Goal: Task Accomplishment & Management: Manage account settings

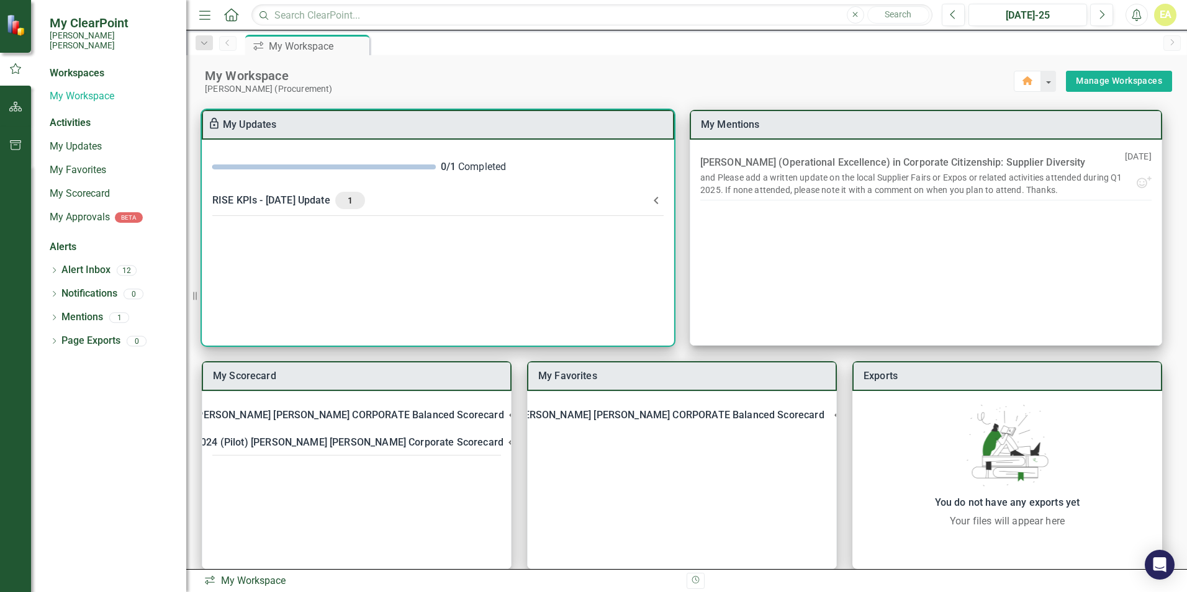
click at [489, 173] on div "0 / 1 Completed" at bounding box center [553, 167] width 224 height 14
click at [295, 164] on div "0 / 1 Completed" at bounding box center [437, 167] width 471 height 34
click at [266, 173] on div "0 / 1 Completed" at bounding box center [437, 167] width 471 height 34
click at [268, 165] on span at bounding box center [324, 167] width 224 height 5
click at [656, 200] on icon at bounding box center [656, 200] width 15 height 15
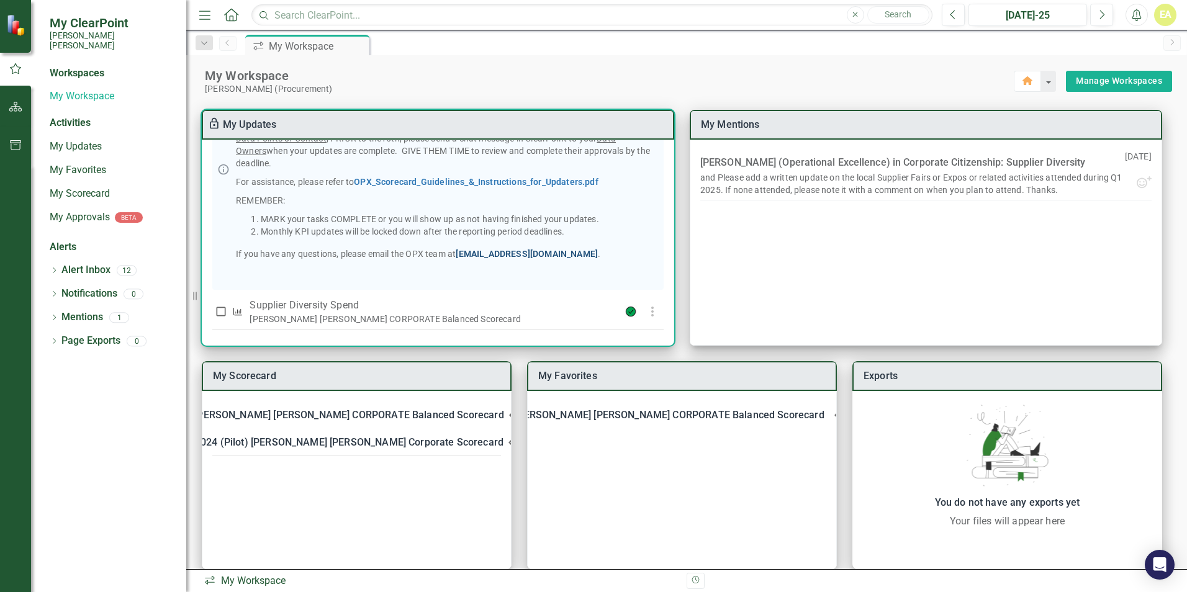
scroll to position [187, 0]
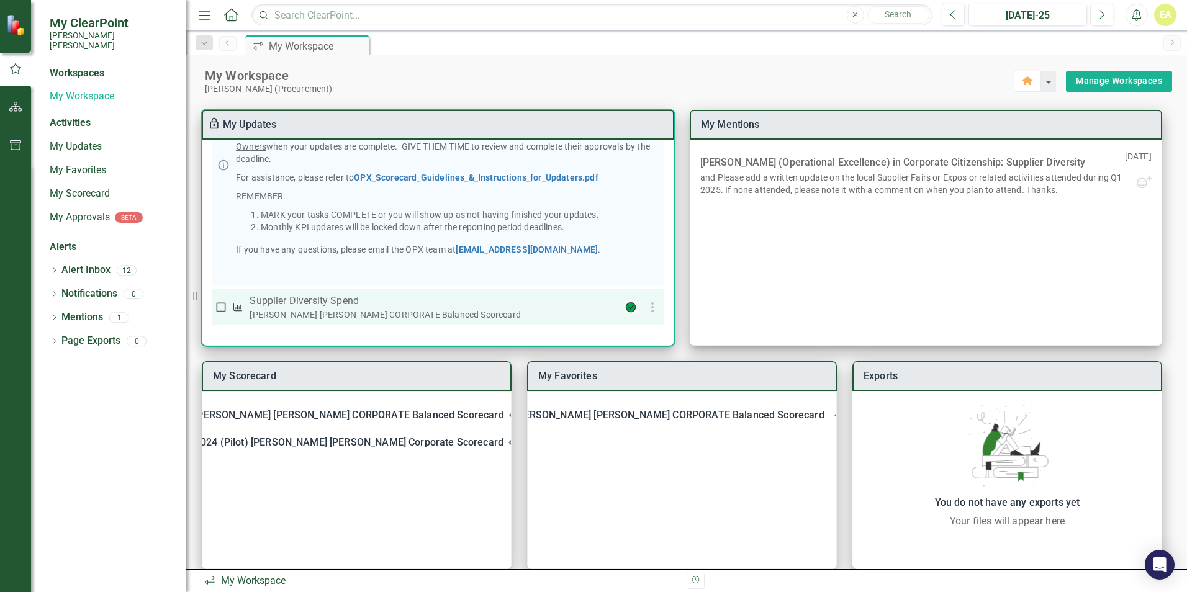
click at [388, 309] on div "[PERSON_NAME] [PERSON_NAME] CORPORATE Balanced Scorecard" at bounding box center [430, 315] width 360 height 12
click at [291, 312] on div "[PERSON_NAME] [PERSON_NAME] CORPORATE Balanced Scorecard" at bounding box center [430, 315] width 360 height 12
click at [551, 314] on div "[PERSON_NAME] [PERSON_NAME] CORPORATE Balanced Scorecard" at bounding box center [430, 315] width 360 height 12
click at [237, 307] on icon "KPI" at bounding box center [237, 307] width 11 height 9
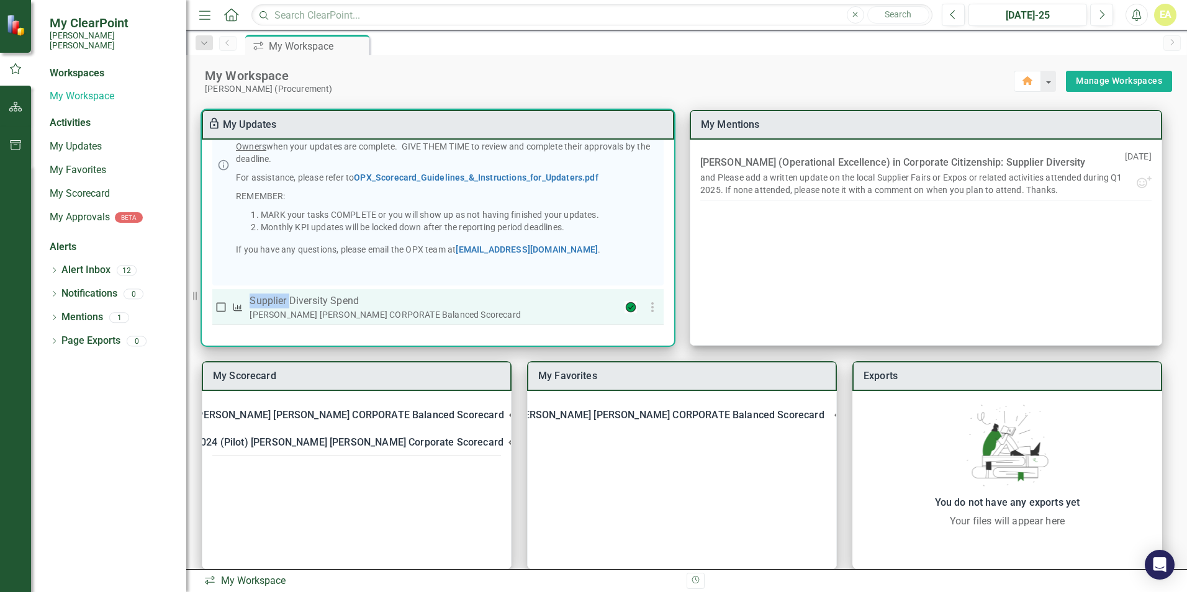
click at [237, 307] on icon "KPI" at bounding box center [237, 307] width 11 height 9
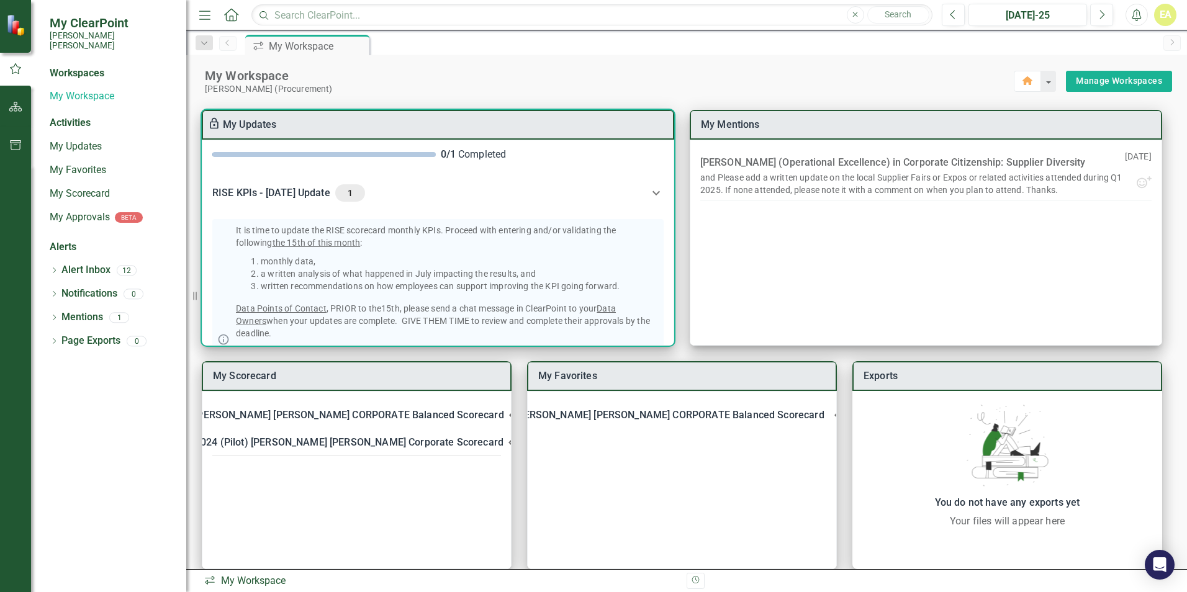
scroll to position [0, 0]
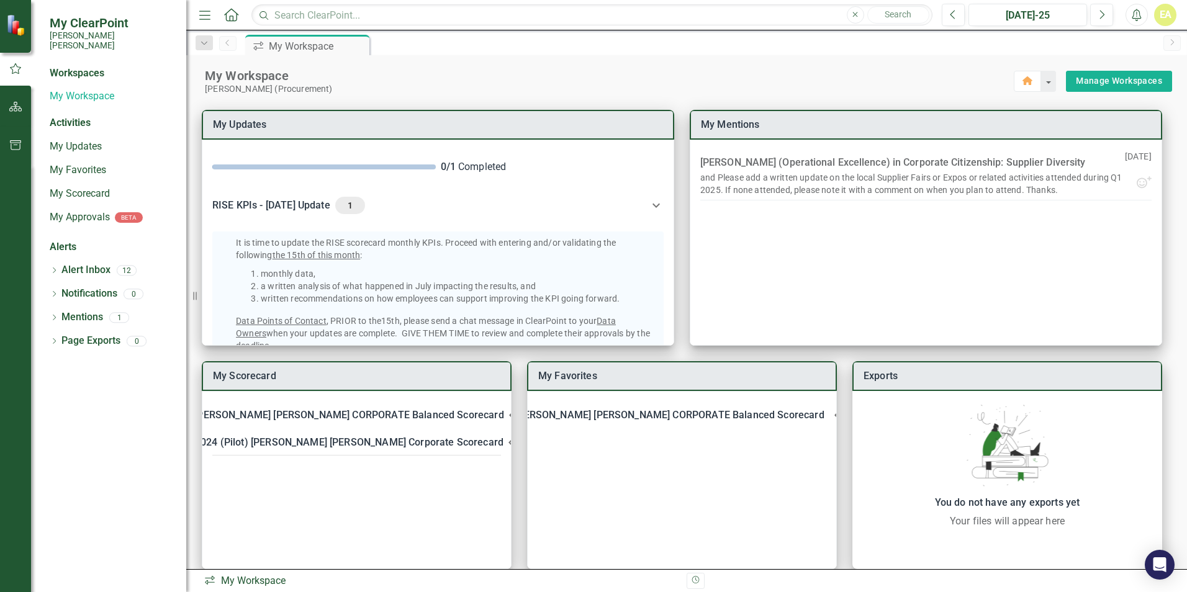
click at [549, 55] on div "Dropdown Search icon.workspace My Workspace Pin Previous icon.workspace My Work…" at bounding box center [686, 42] width 1001 height 25
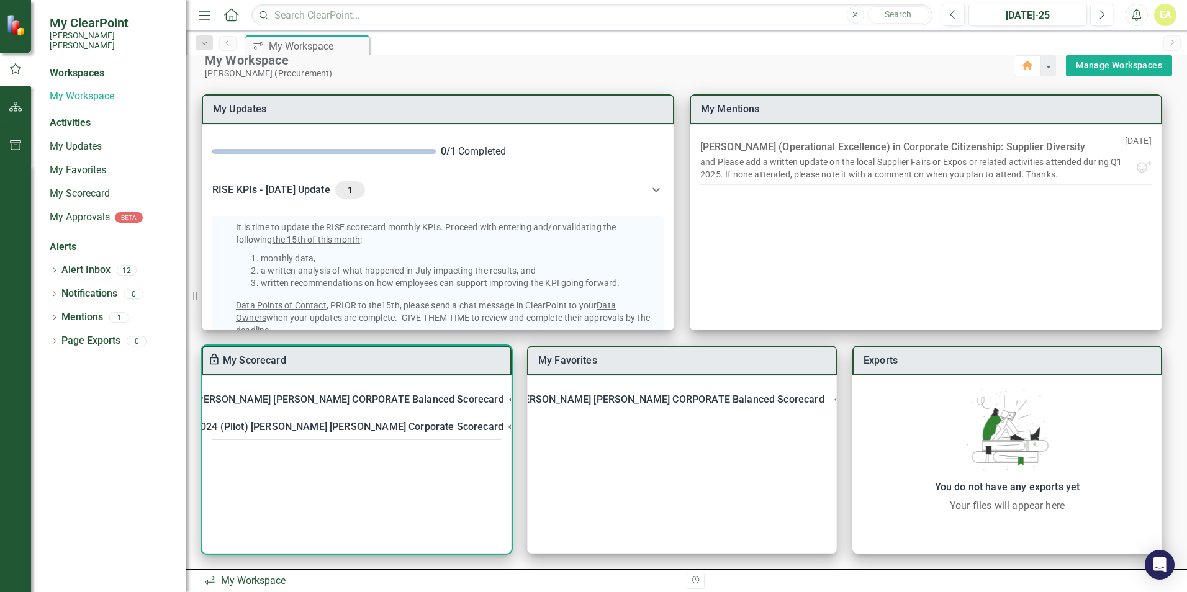
click at [329, 400] on div "[PERSON_NAME] [PERSON_NAME] CORPORATE Balanced Scorecard" at bounding box center [348, 399] width 309 height 17
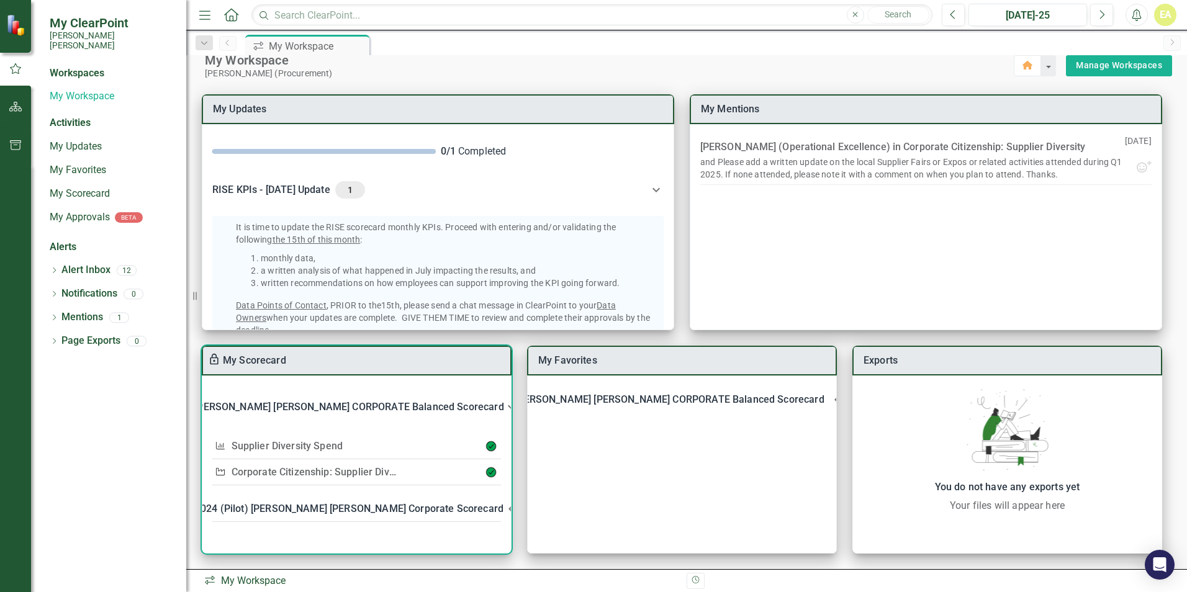
click at [317, 446] on link "Supplier Diversity Spend" at bounding box center [288, 446] width 112 height 12
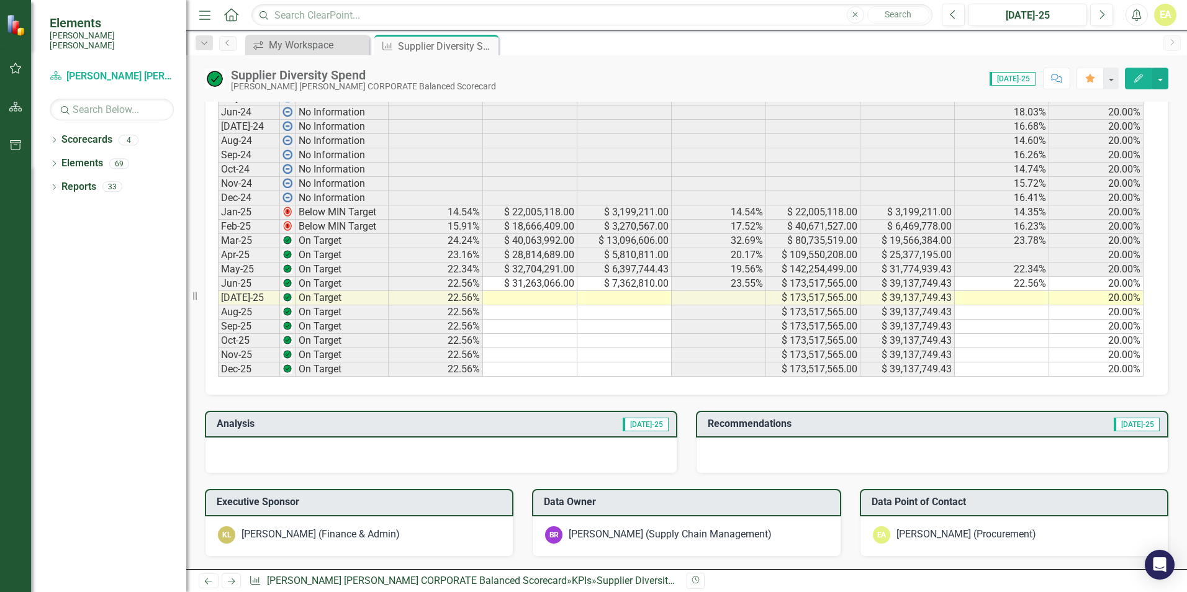
scroll to position [621, 0]
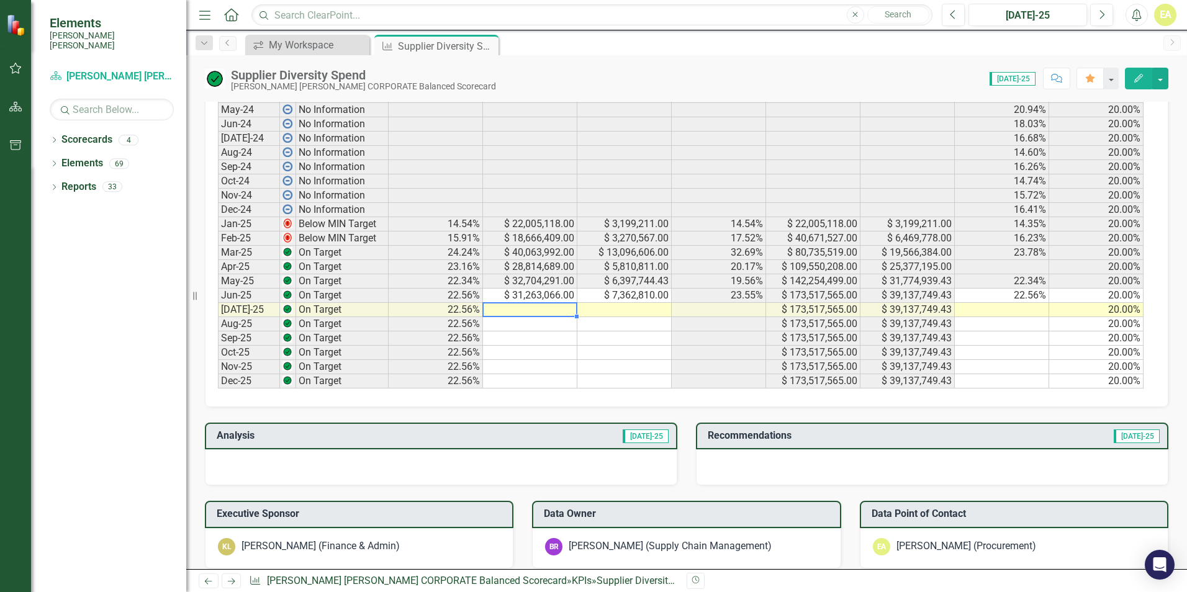
click at [514, 306] on td at bounding box center [530, 310] width 94 height 14
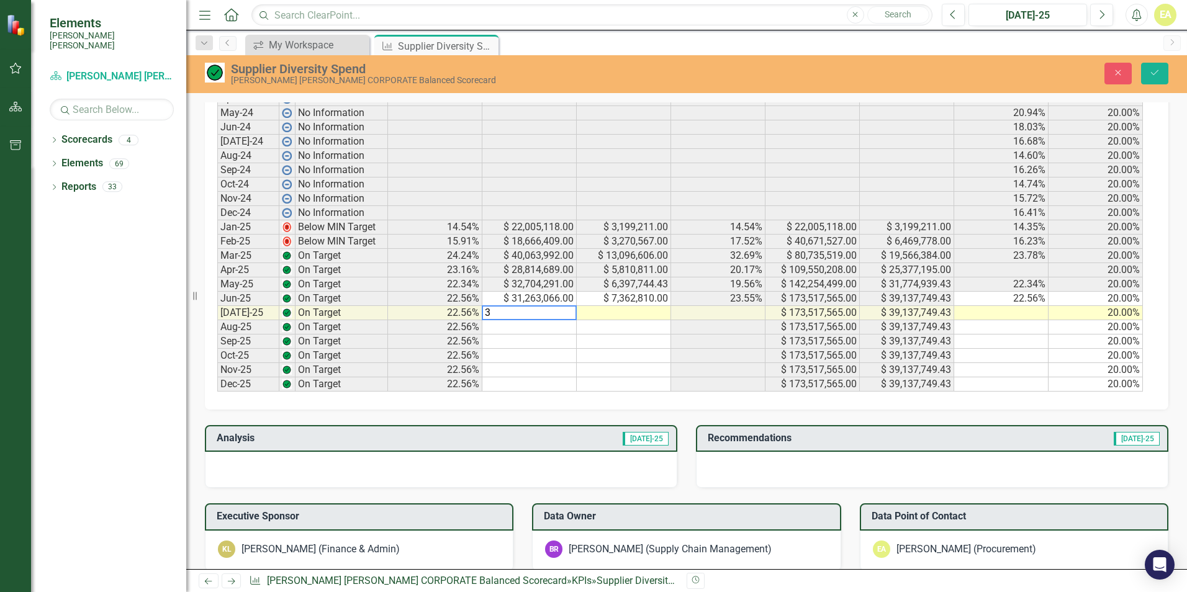
scroll to position [623, 0]
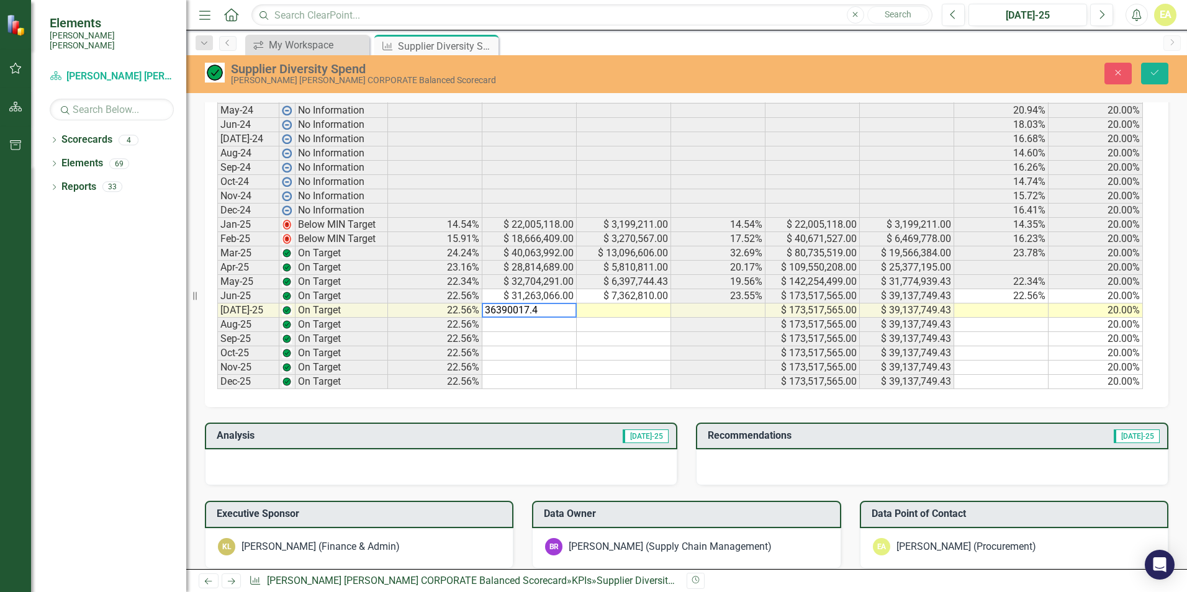
type textarea "36390017.42"
click at [652, 304] on td at bounding box center [624, 311] width 94 height 14
click at [633, 291] on td "$ 7,362,810.00" at bounding box center [624, 296] width 94 height 14
click at [615, 306] on td at bounding box center [624, 311] width 94 height 14
click at [610, 309] on textarea "3050466" at bounding box center [623, 310] width 95 height 15
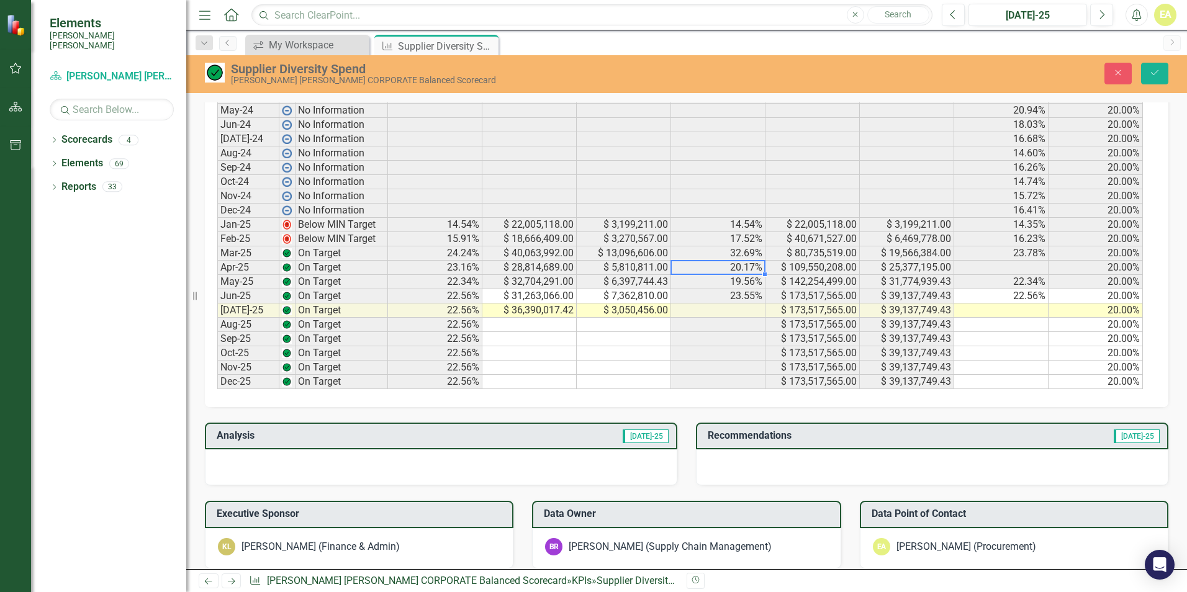
click at [699, 264] on td "20.17%" at bounding box center [718, 268] width 94 height 14
click at [742, 296] on td "23.55%" at bounding box center [718, 296] width 94 height 14
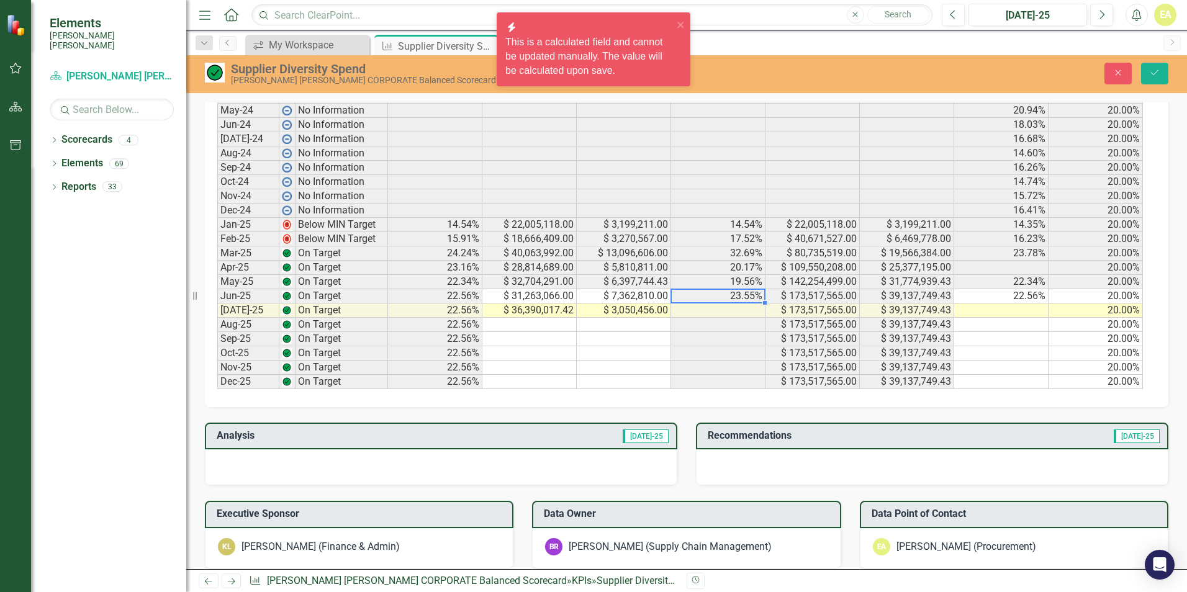
click at [736, 312] on td at bounding box center [718, 311] width 94 height 14
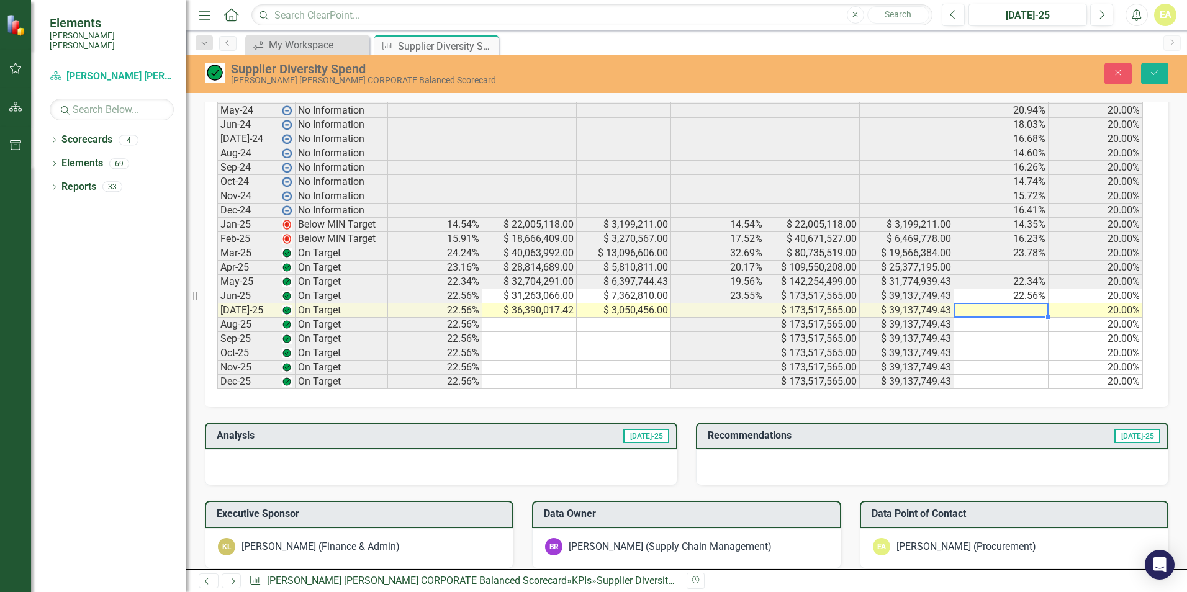
click at [980, 304] on td at bounding box center [1001, 311] width 94 height 14
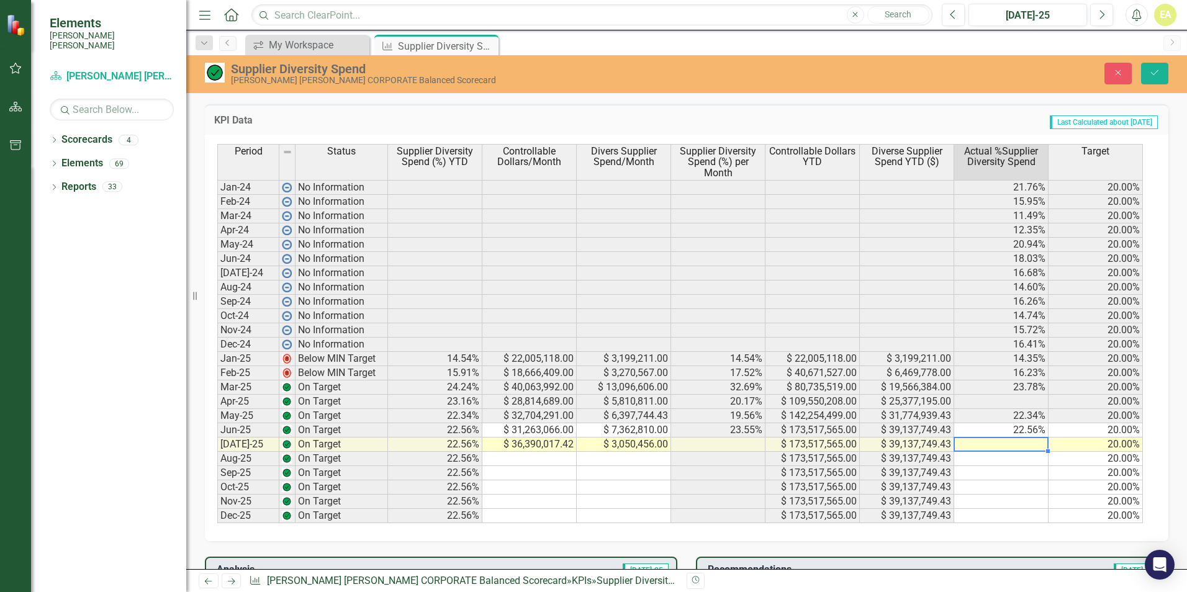
scroll to position [561, 0]
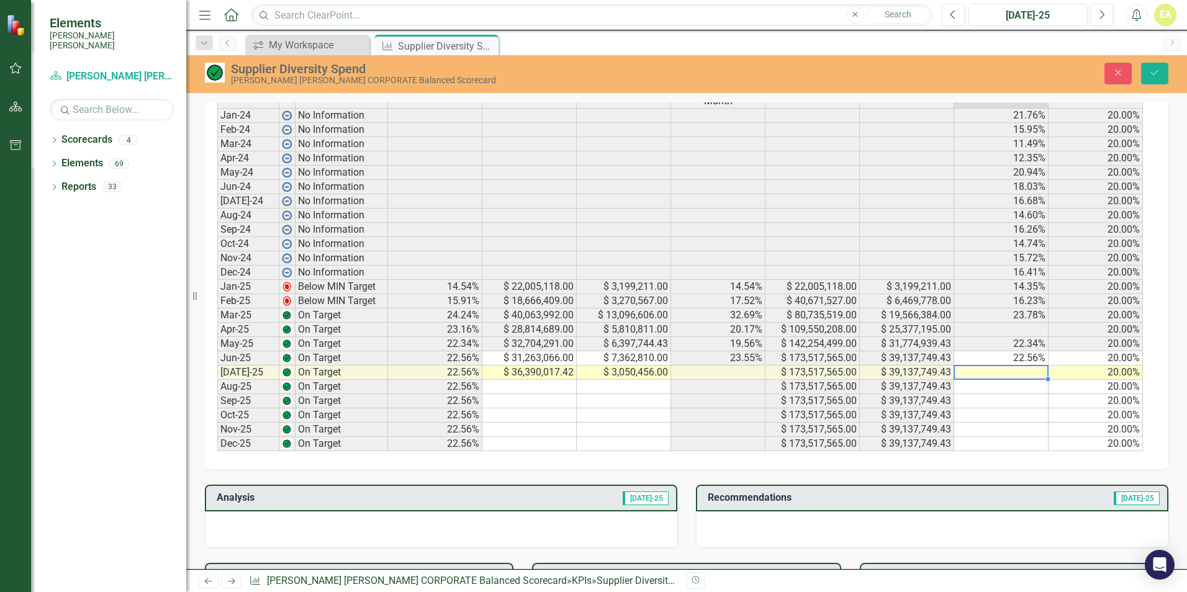
click at [716, 405] on td at bounding box center [718, 401] width 94 height 14
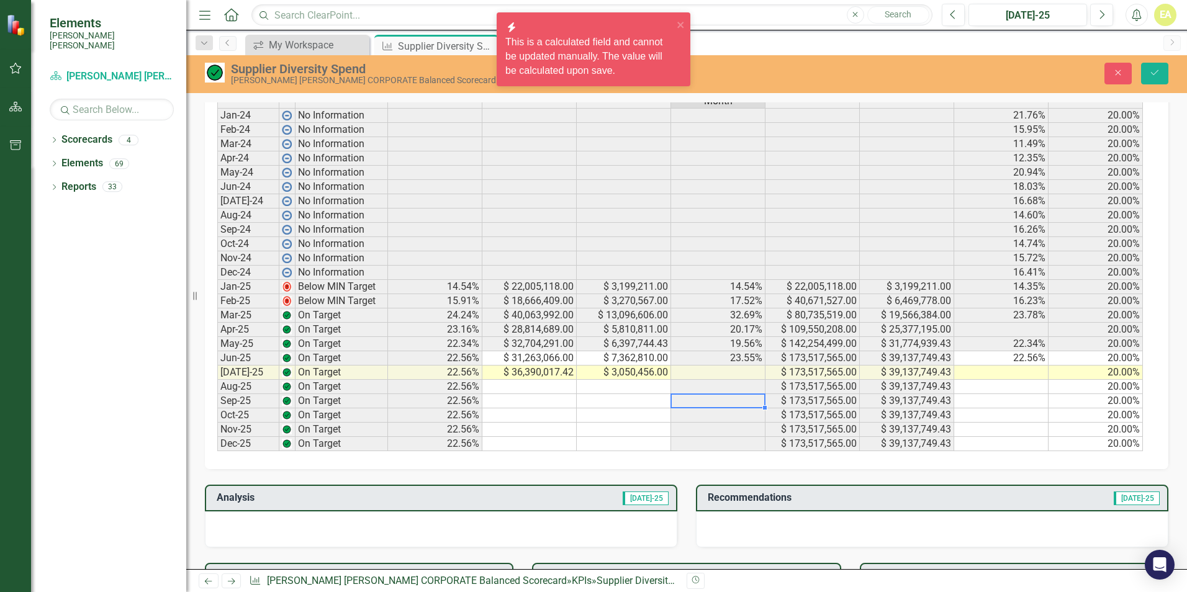
click at [1033, 369] on td at bounding box center [1001, 373] width 94 height 14
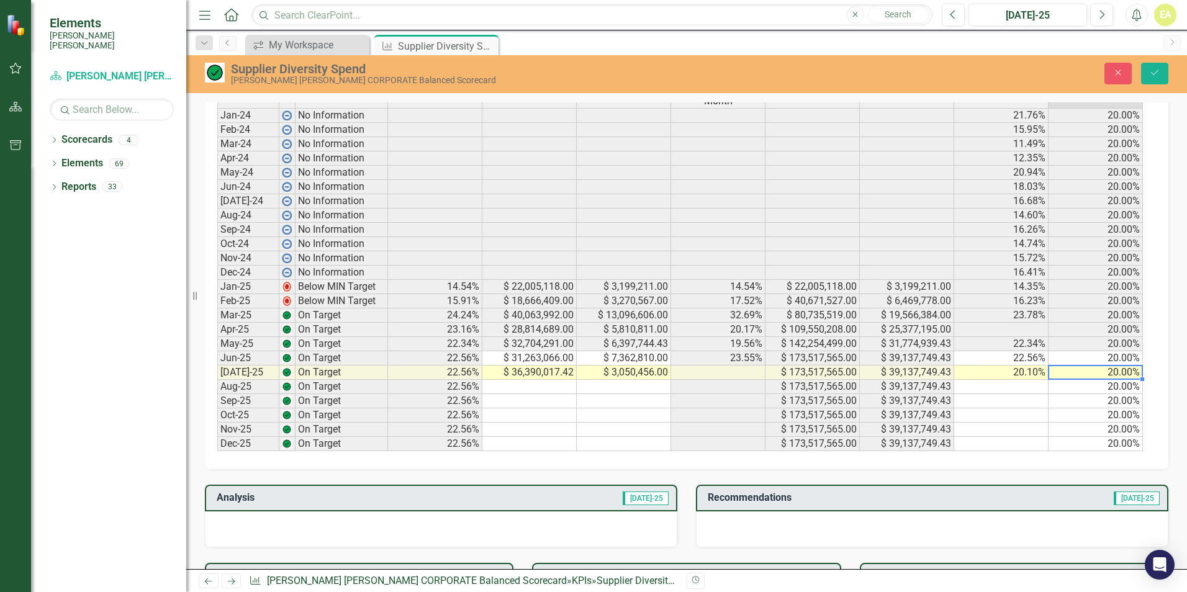
type textarea "20"
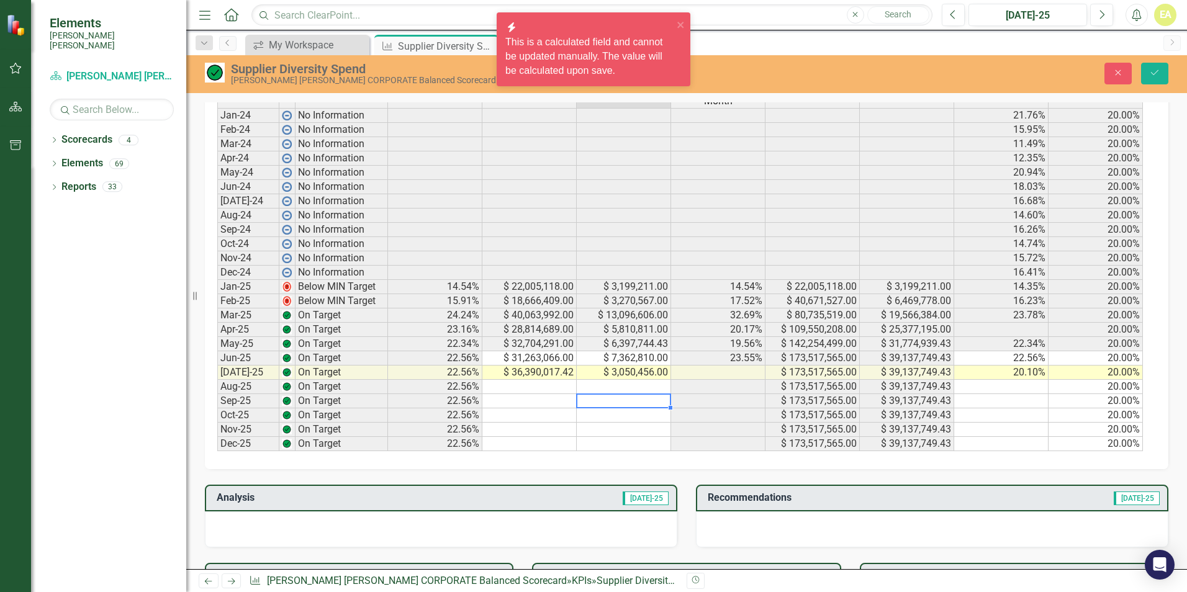
click at [639, 402] on td at bounding box center [624, 401] width 94 height 14
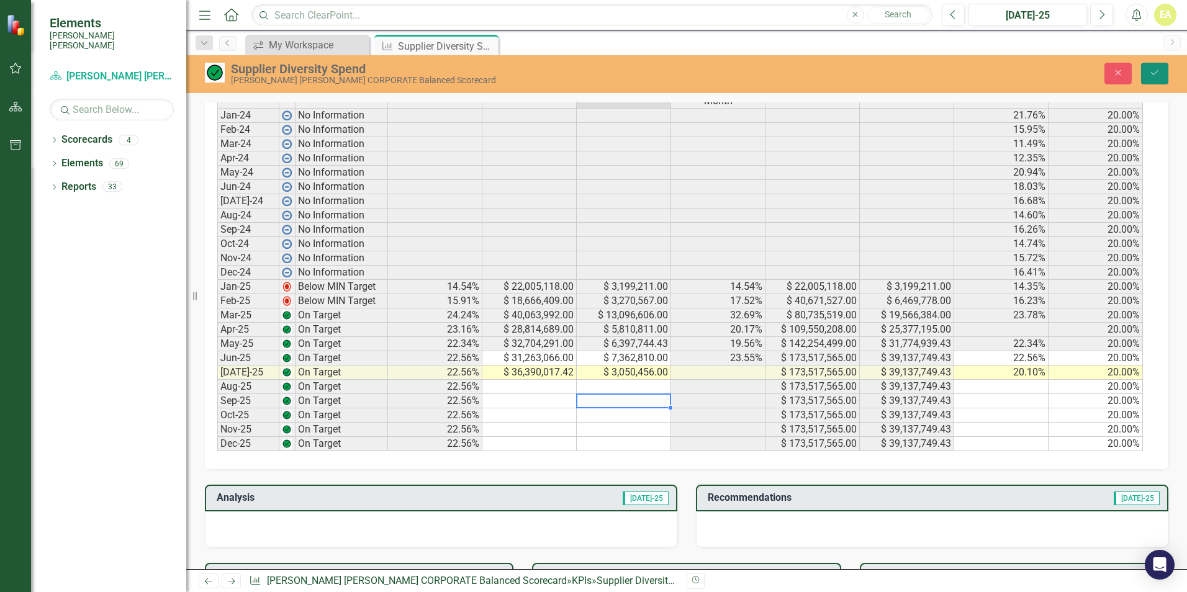
click at [1156, 77] on icon "Save" at bounding box center [1154, 72] width 11 height 9
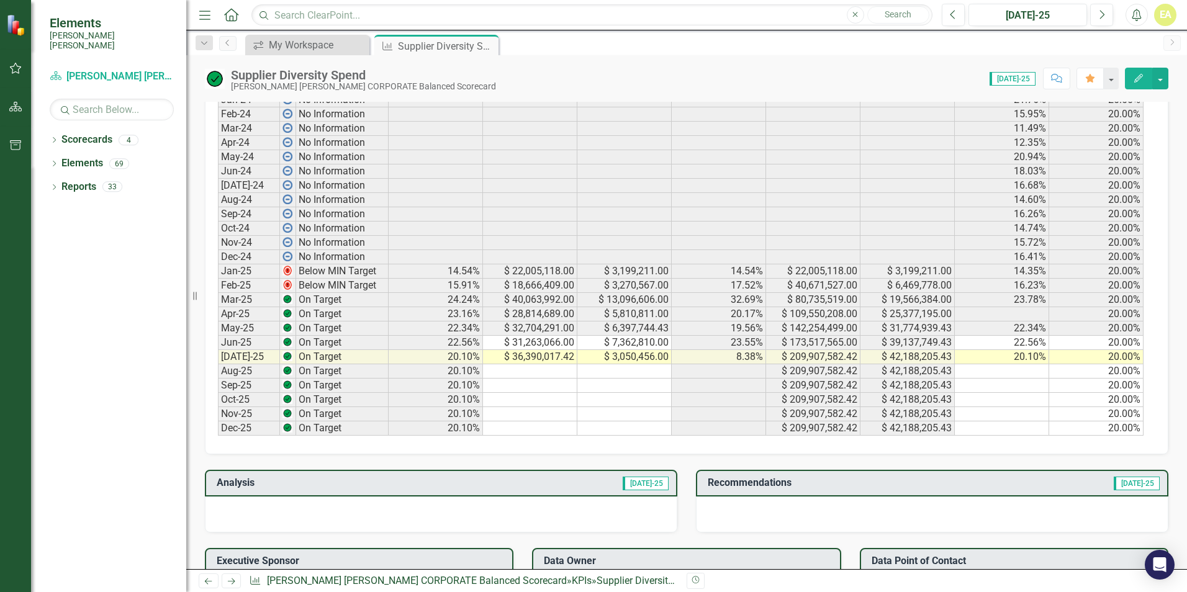
scroll to position [683, 0]
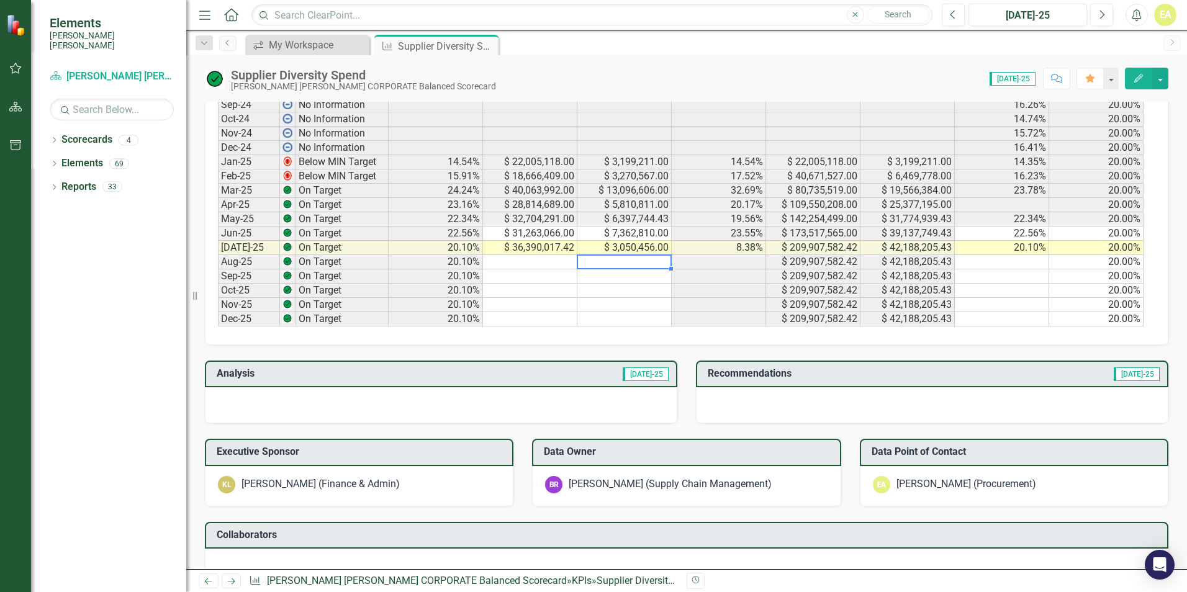
click at [578, 259] on td at bounding box center [624, 262] width 94 height 14
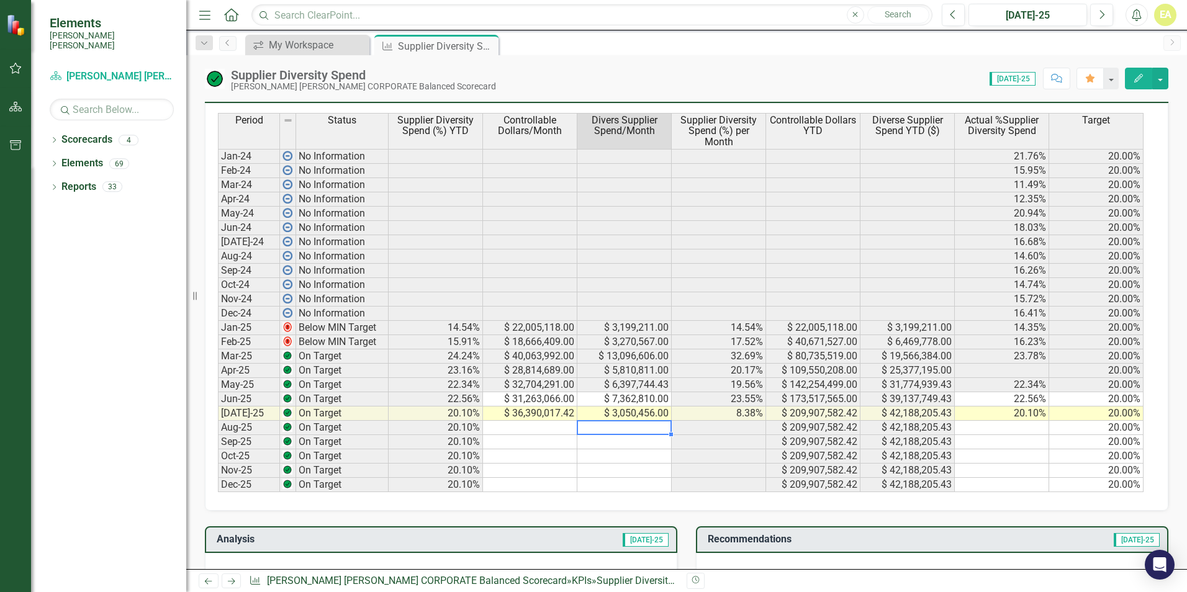
scroll to position [478, 0]
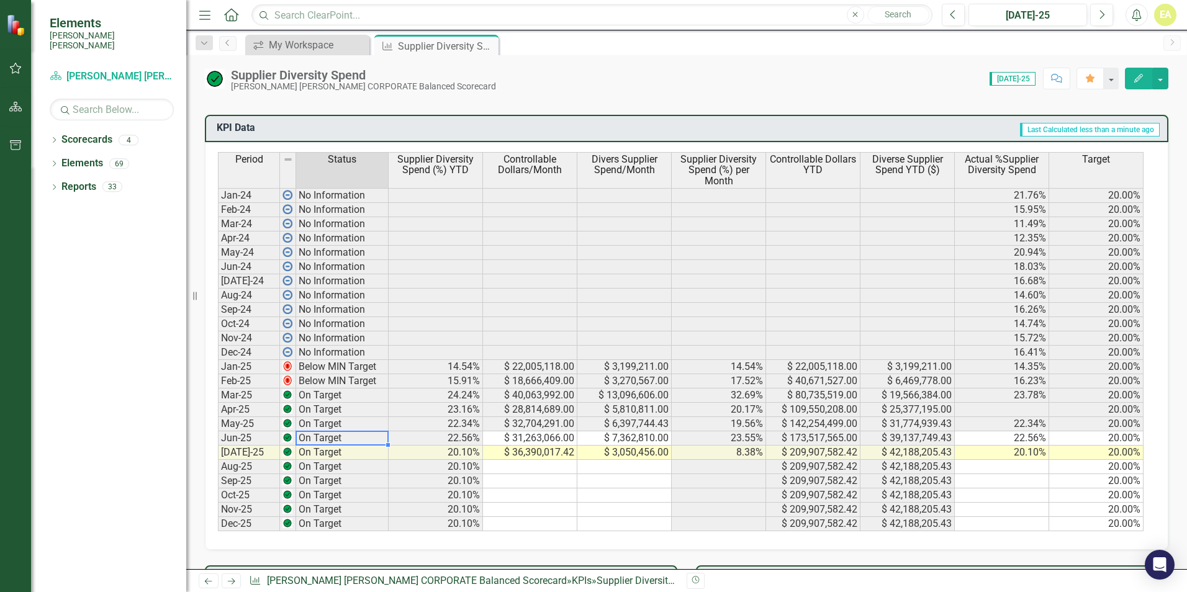
click at [348, 437] on td "On Target" at bounding box center [342, 439] width 93 height 14
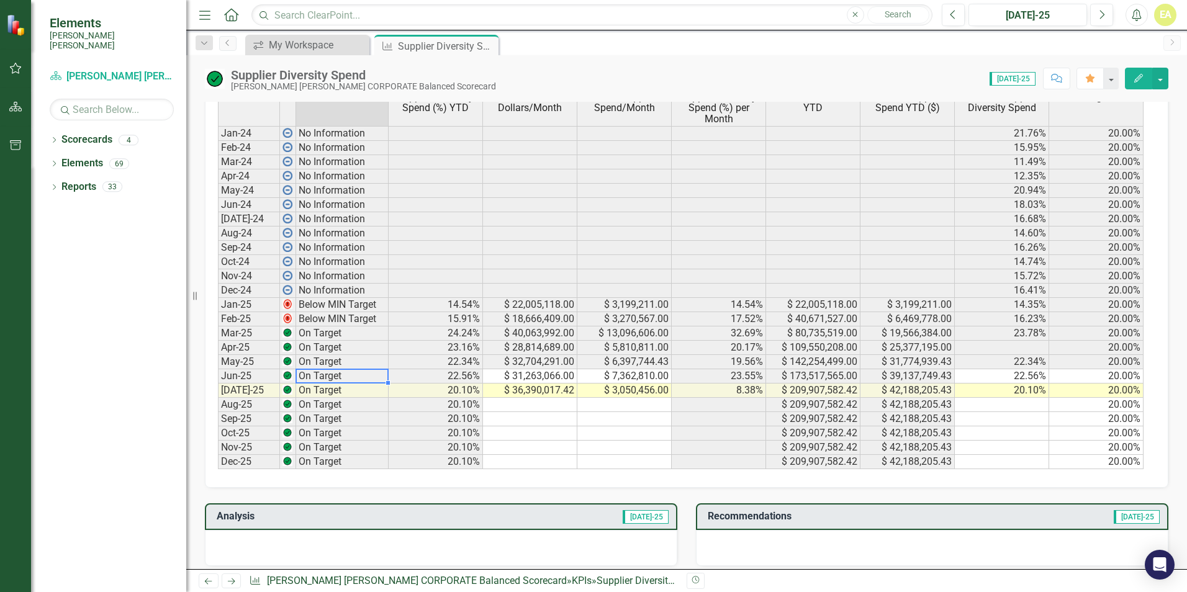
scroll to position [851, 0]
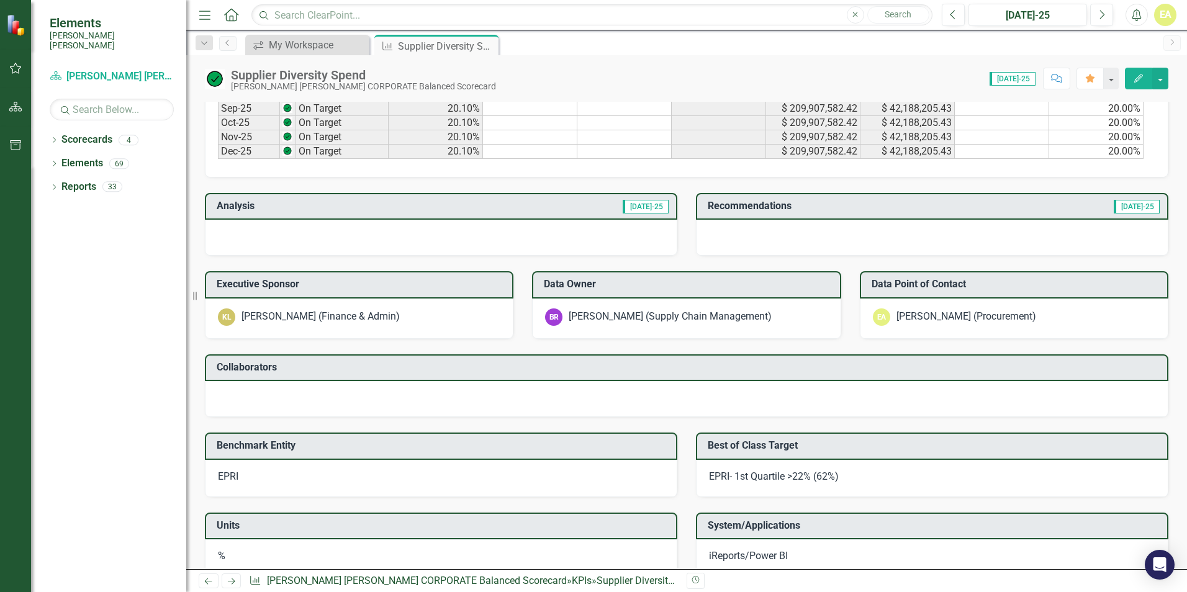
click at [1014, 80] on span "[DATE]-25" at bounding box center [1013, 79] width 46 height 14
click at [229, 42] on icon "Previous" at bounding box center [228, 42] width 10 height 7
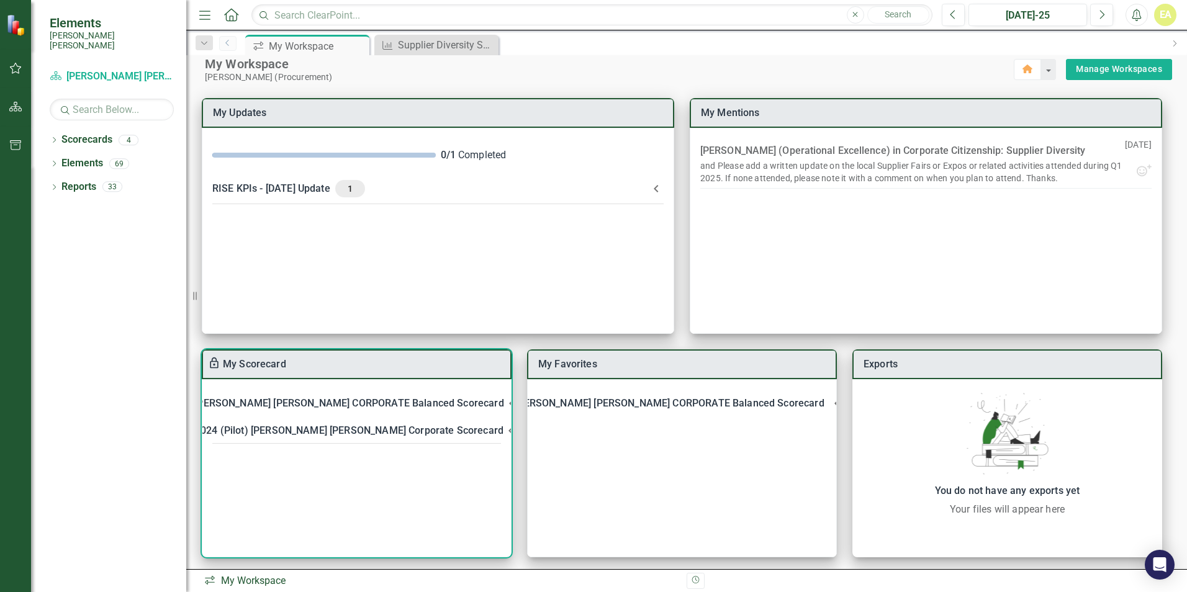
scroll to position [16, 0]
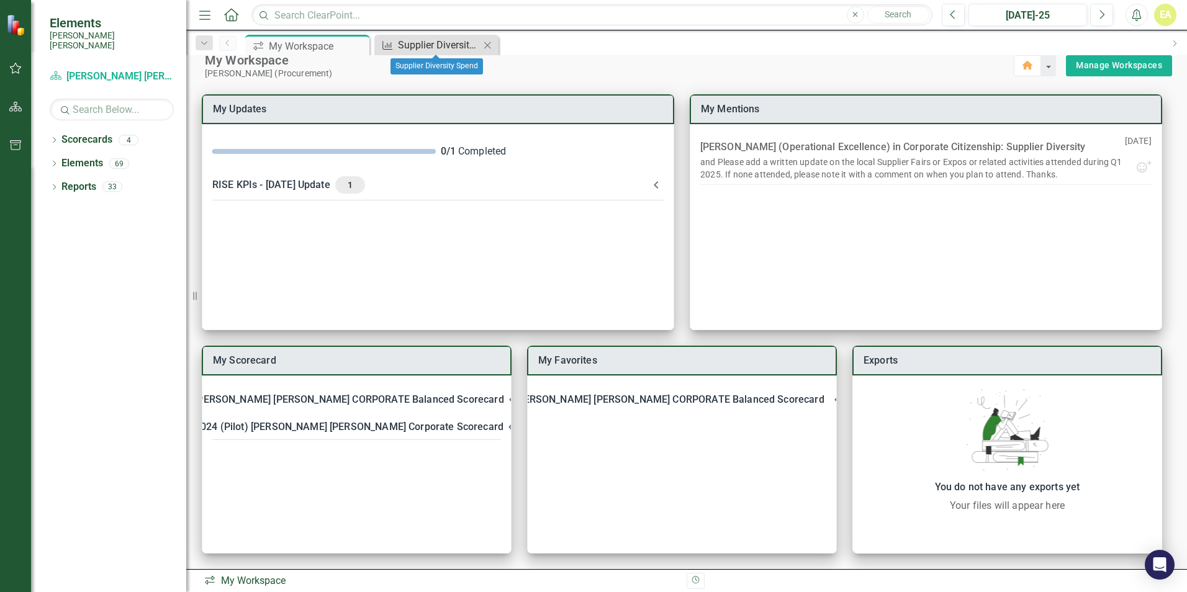
click at [433, 42] on div "Supplier Diversity Spend" at bounding box center [439, 45] width 82 height 16
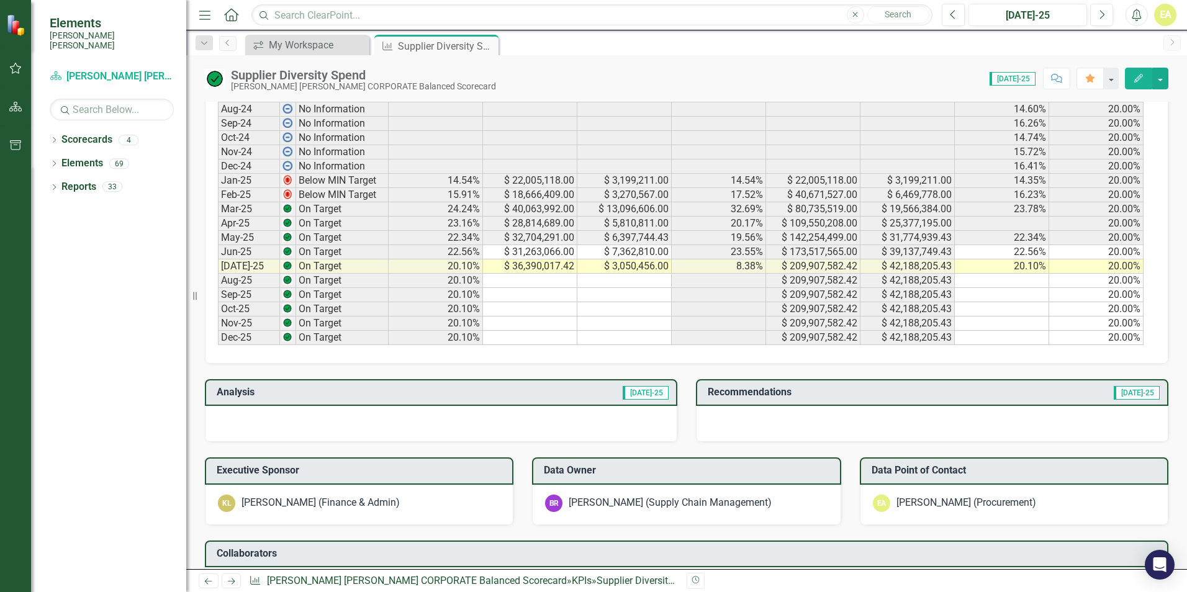
scroll to position [230, 0]
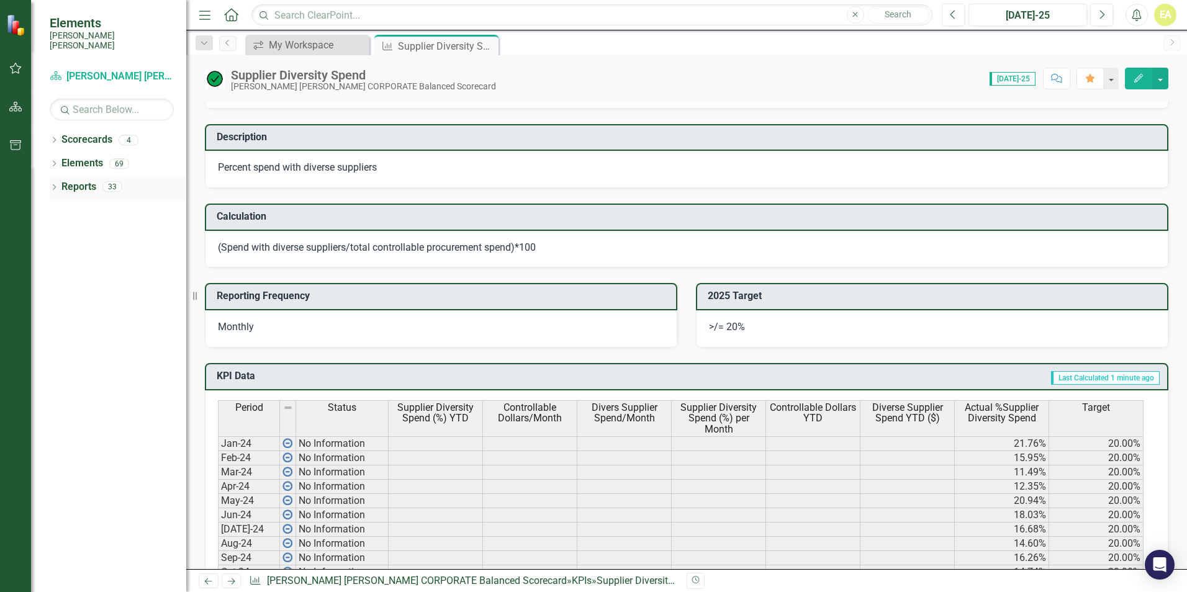
click at [54, 185] on icon "Dropdown" at bounding box center [54, 188] width 9 height 7
click at [57, 161] on icon "Dropdown" at bounding box center [54, 164] width 9 height 7
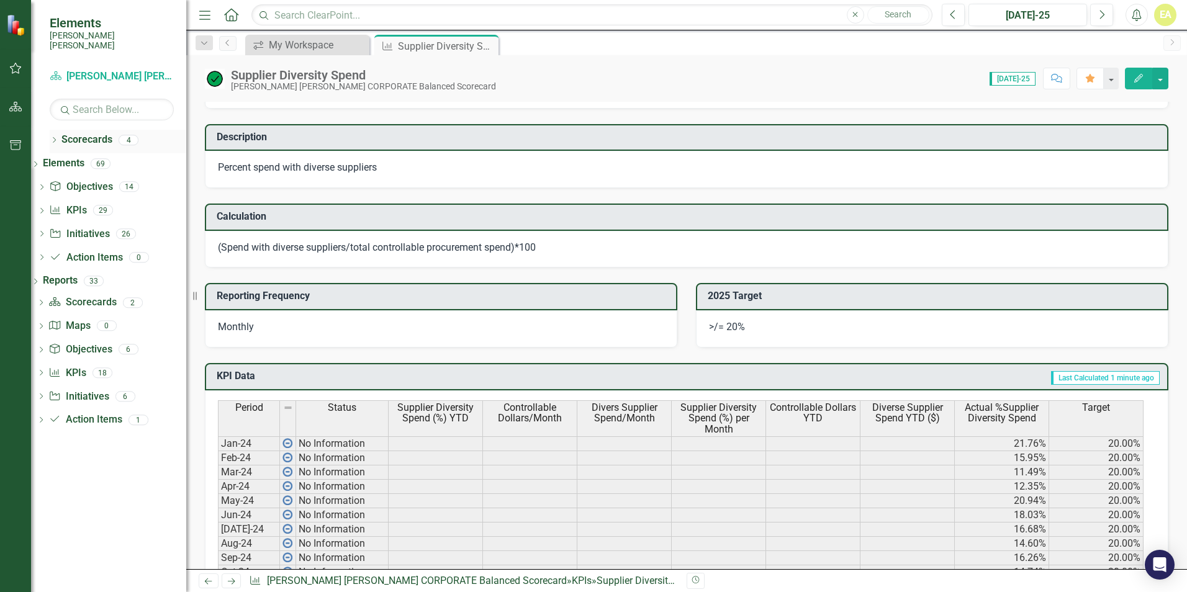
click at [55, 137] on div "Dropdown" at bounding box center [54, 142] width 9 height 11
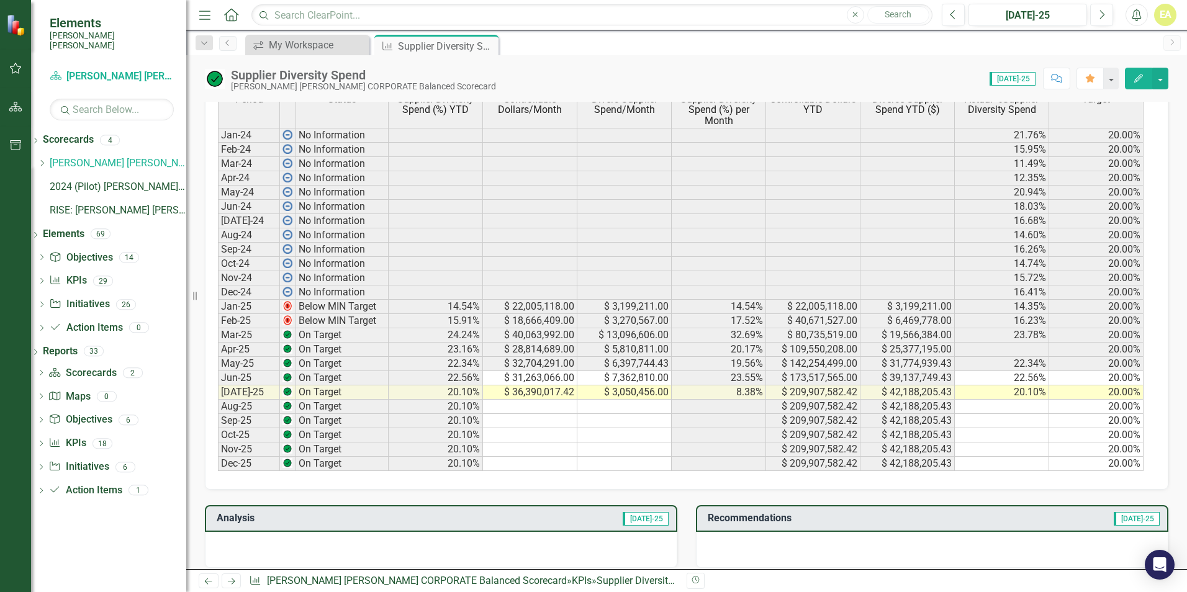
scroll to position [683, 0]
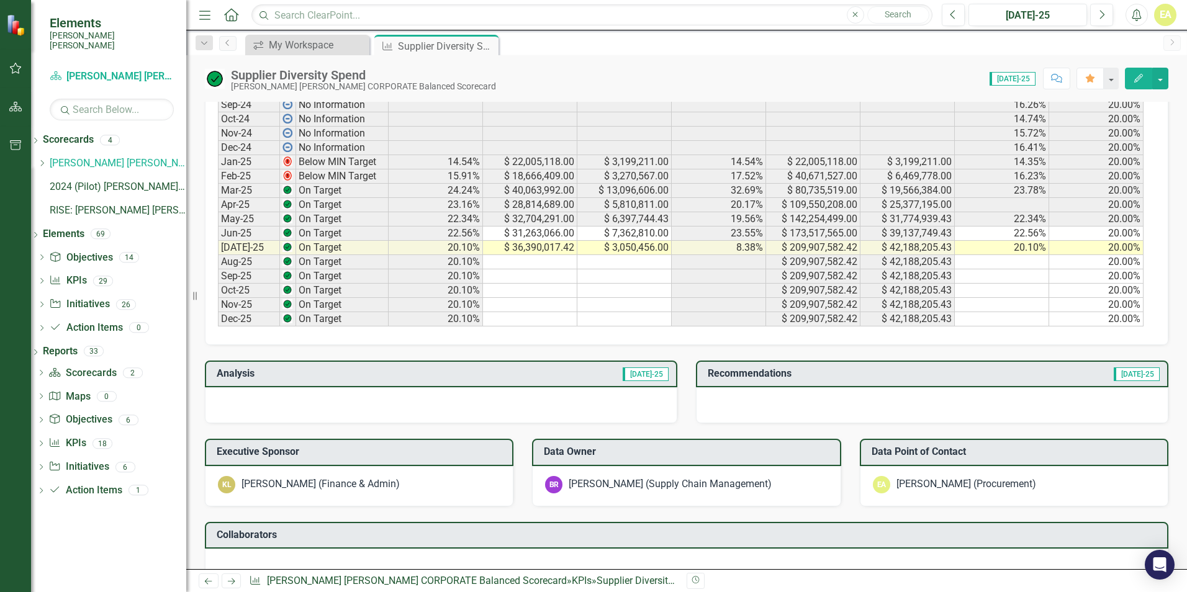
click at [658, 368] on span "[DATE]-25" at bounding box center [646, 375] width 46 height 14
click at [369, 402] on div at bounding box center [441, 405] width 473 height 36
click at [292, 391] on div at bounding box center [441, 405] width 473 height 36
click at [291, 391] on div at bounding box center [441, 405] width 473 height 36
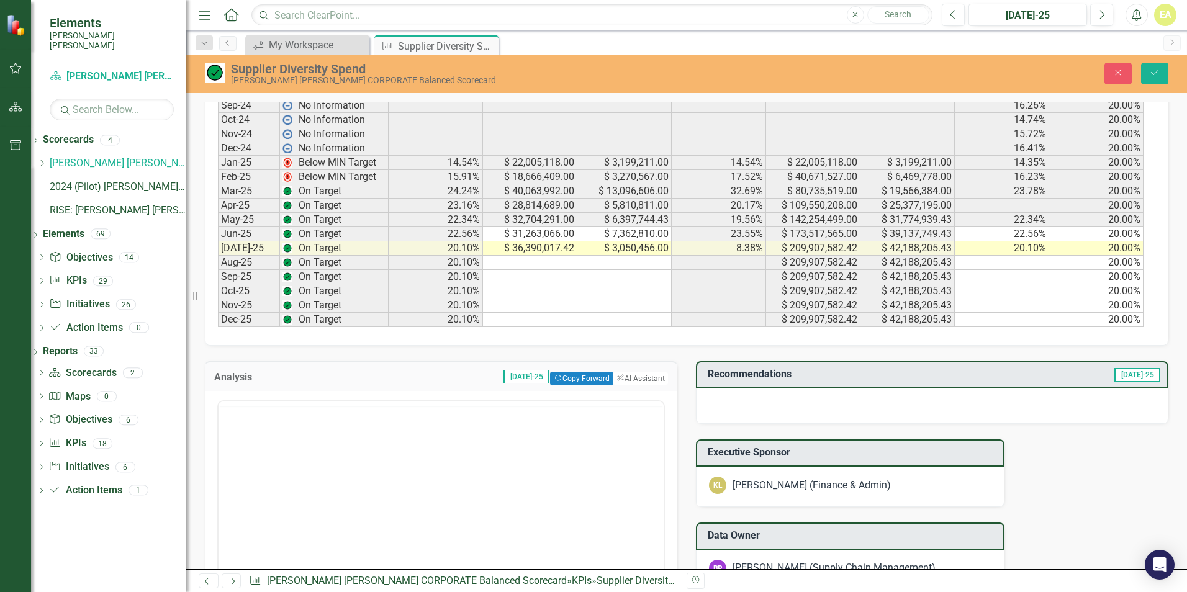
scroll to position [0, 0]
click at [560, 386] on button "Copy Forward Copy Forward" at bounding box center [581, 379] width 63 height 14
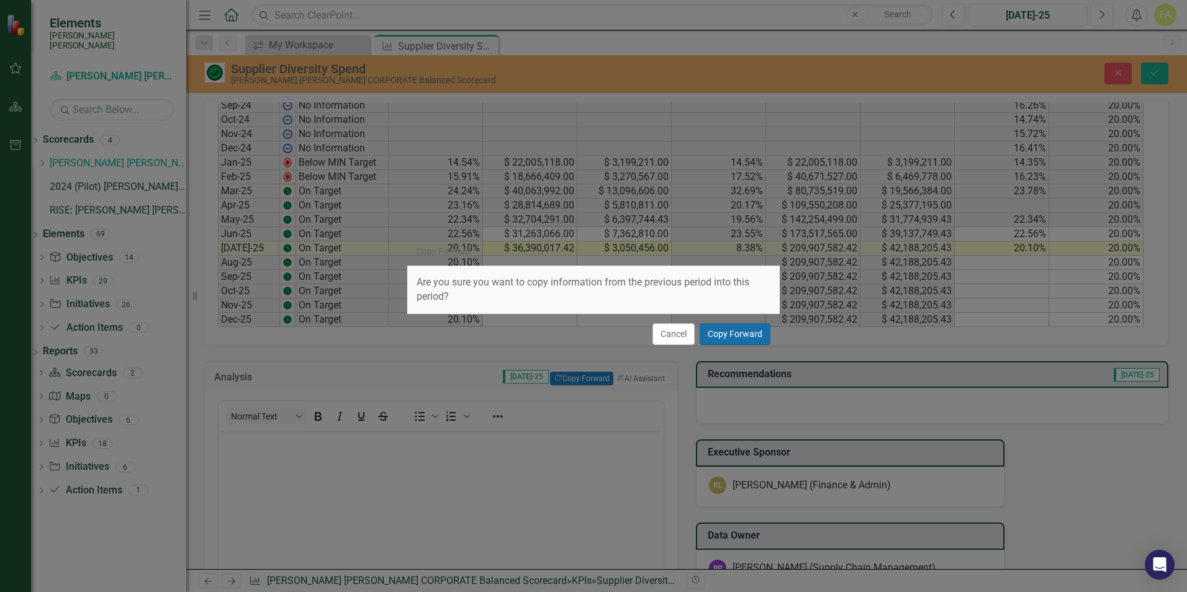
click at [734, 336] on button "Copy Forward" at bounding box center [735, 334] width 71 height 22
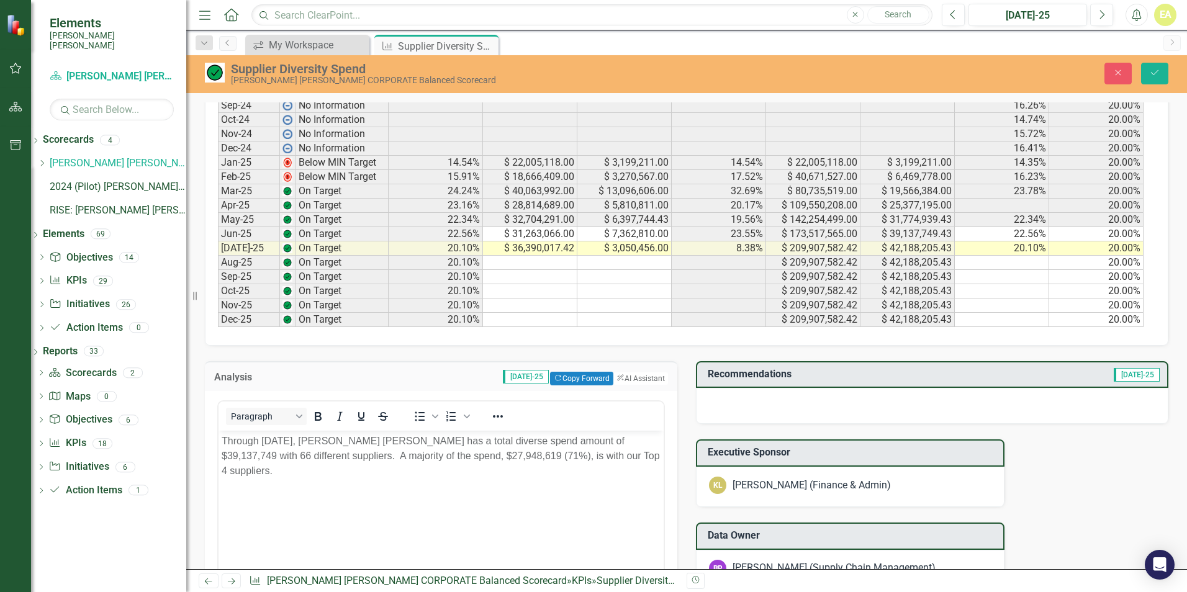
click at [287, 444] on p "Through [DATE], [PERSON_NAME] [PERSON_NAME] has a total diverse spend amount of…" at bounding box center [441, 456] width 439 height 45
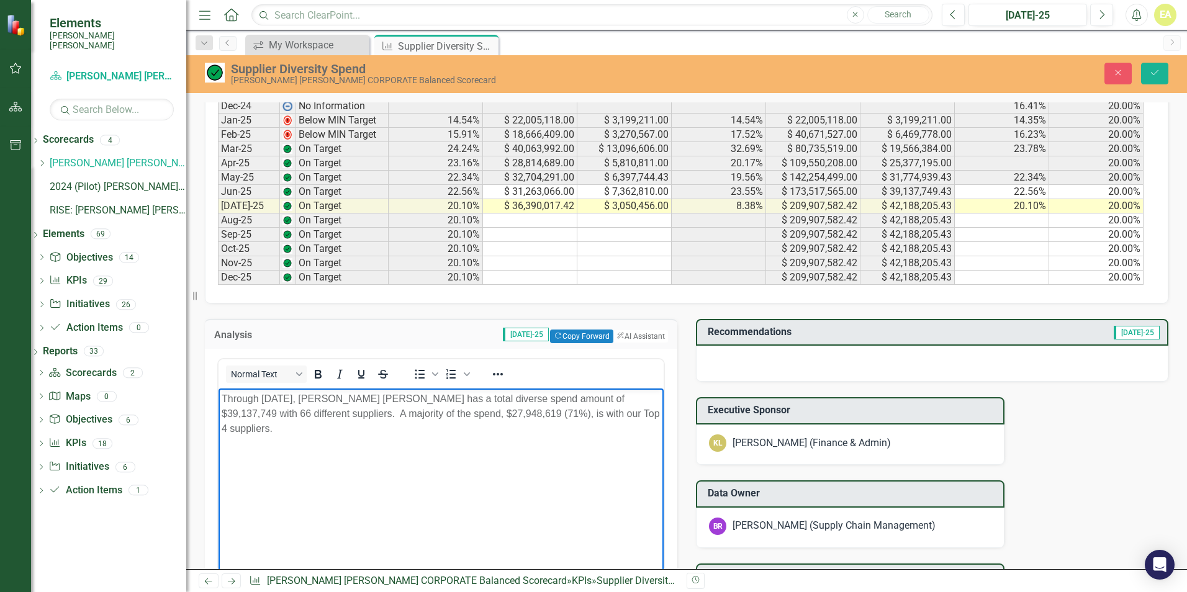
scroll to position [745, 0]
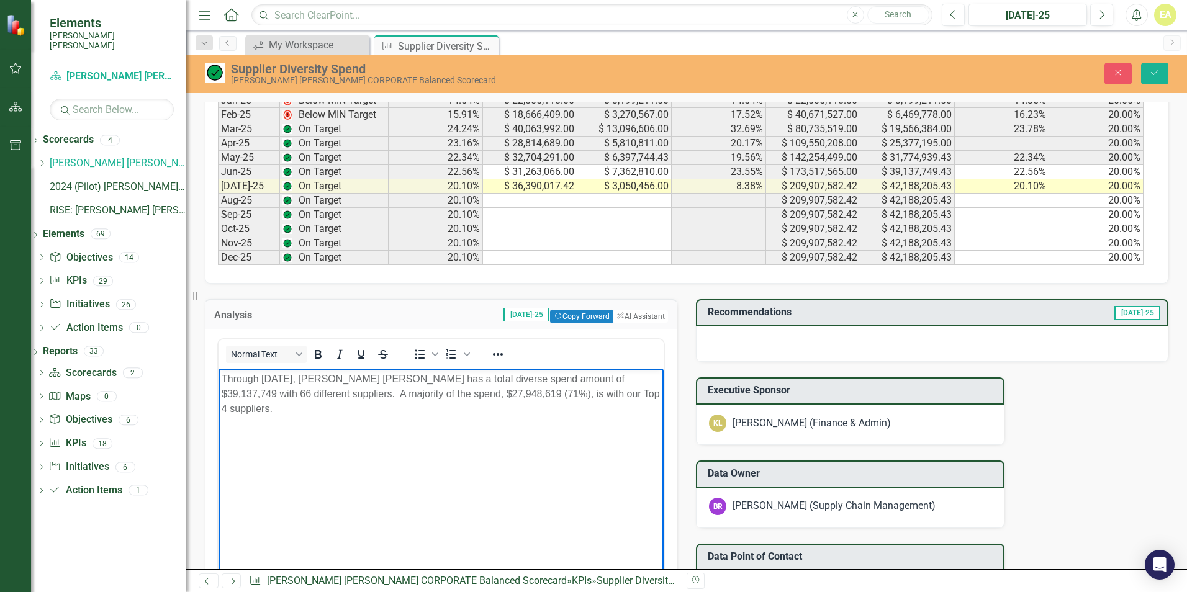
click at [272, 379] on p "Through [DATE], [PERSON_NAME] [PERSON_NAME] has a total diverse spend amount of…" at bounding box center [441, 394] width 439 height 45
click at [543, 377] on p "Through [DATE], [PERSON_NAME] [PERSON_NAME] has a total diverse spend amount of…" at bounding box center [441, 394] width 439 height 45
click at [478, 392] on p "Through [DATE], [PERSON_NAME] [PERSON_NAME] has a total diverse spend amount of…" at bounding box center [441, 394] width 439 height 45
click at [571, 395] on p "Through [DATE], [PERSON_NAME] [PERSON_NAME] has a total diverse spend amount of…" at bounding box center [441, 394] width 439 height 45
click at [418, 393] on p "Through [DATE], [PERSON_NAME] [PERSON_NAME] has a total diverse spend amount of…" at bounding box center [441, 394] width 439 height 45
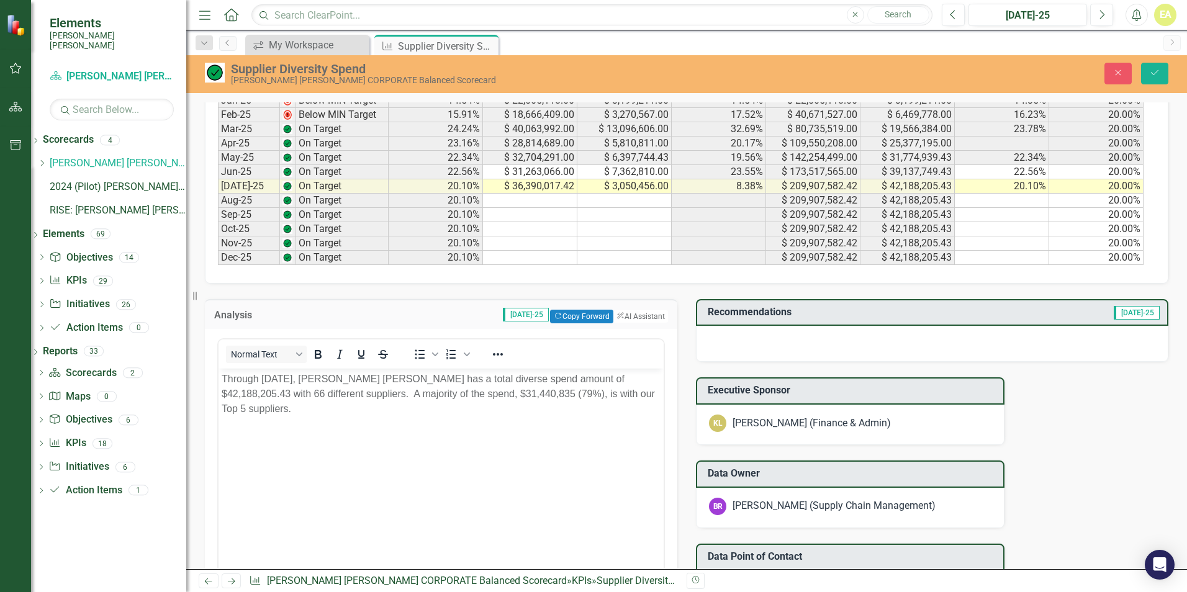
click at [668, 338] on div "Normal Text To open the popup, press Shift+Enter To open the popup, press Shift…" at bounding box center [441, 479] width 473 height 301
click at [1159, 73] on icon "Save" at bounding box center [1154, 72] width 11 height 9
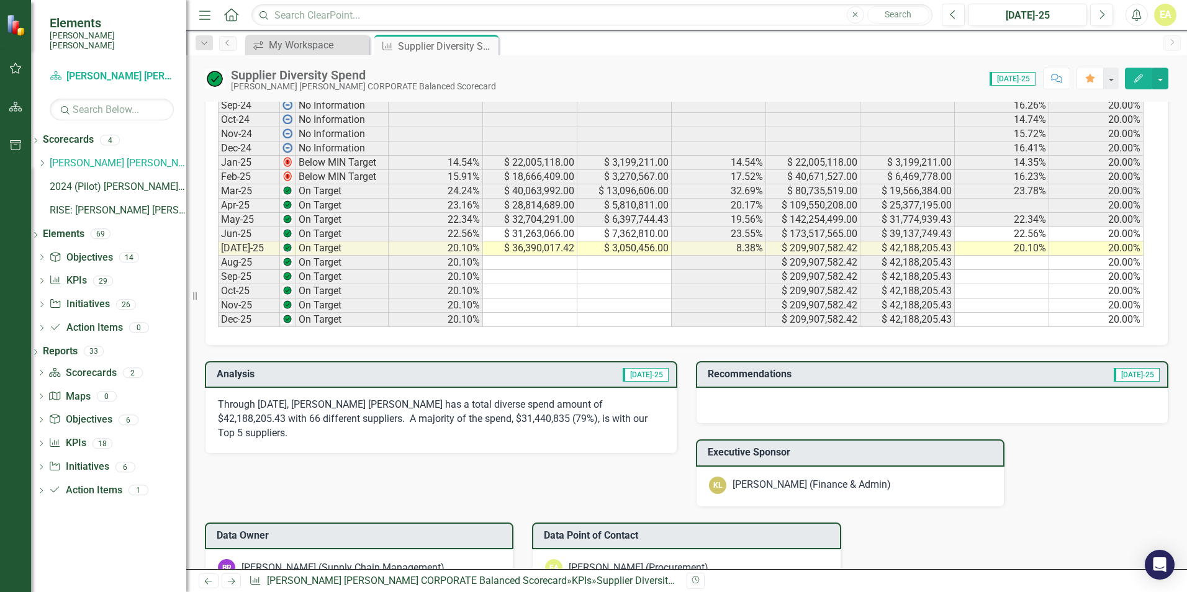
scroll to position [683, 0]
click at [782, 392] on div at bounding box center [932, 405] width 473 height 36
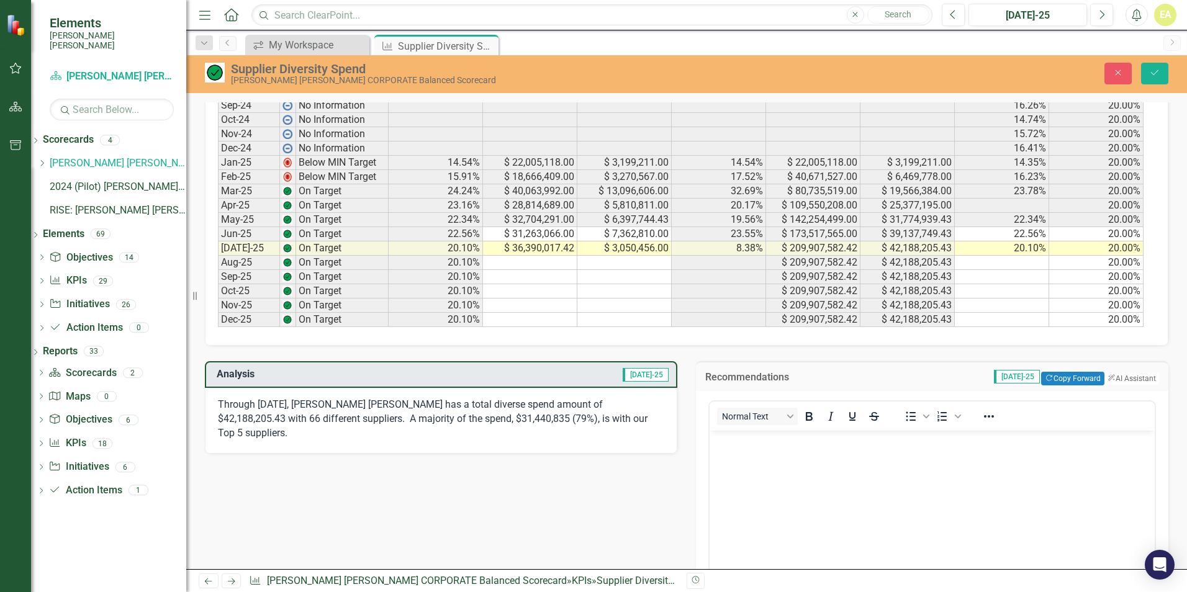
scroll to position [0, 0]
click at [1052, 377] on button "Copy Forward Copy Forward" at bounding box center [1072, 379] width 63 height 14
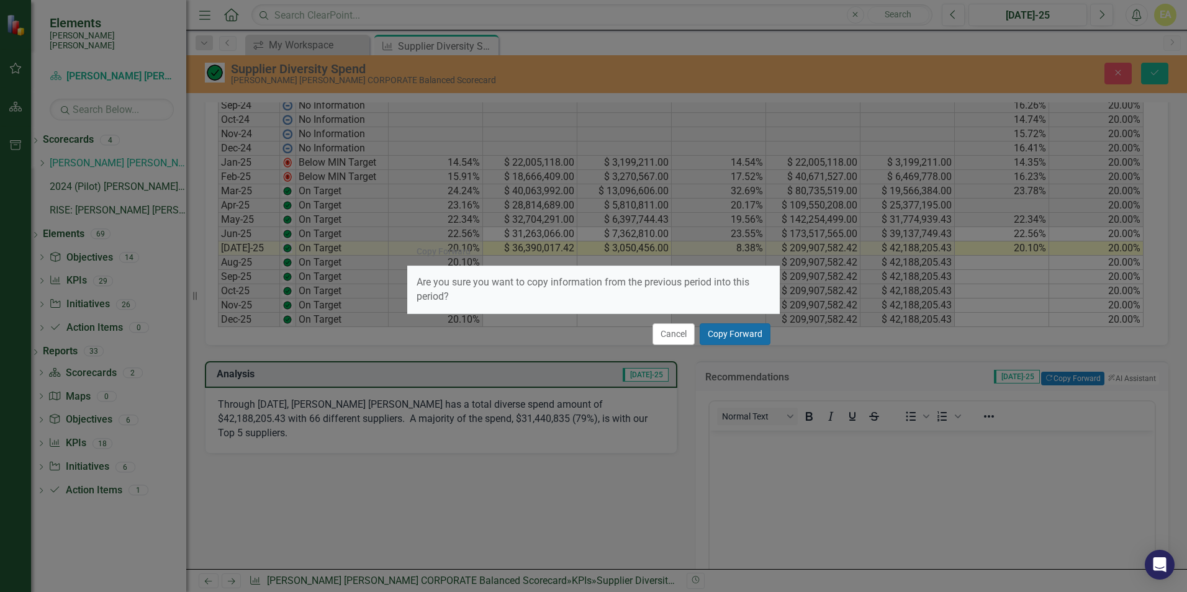
click at [744, 339] on button "Copy Forward" at bounding box center [735, 334] width 71 height 22
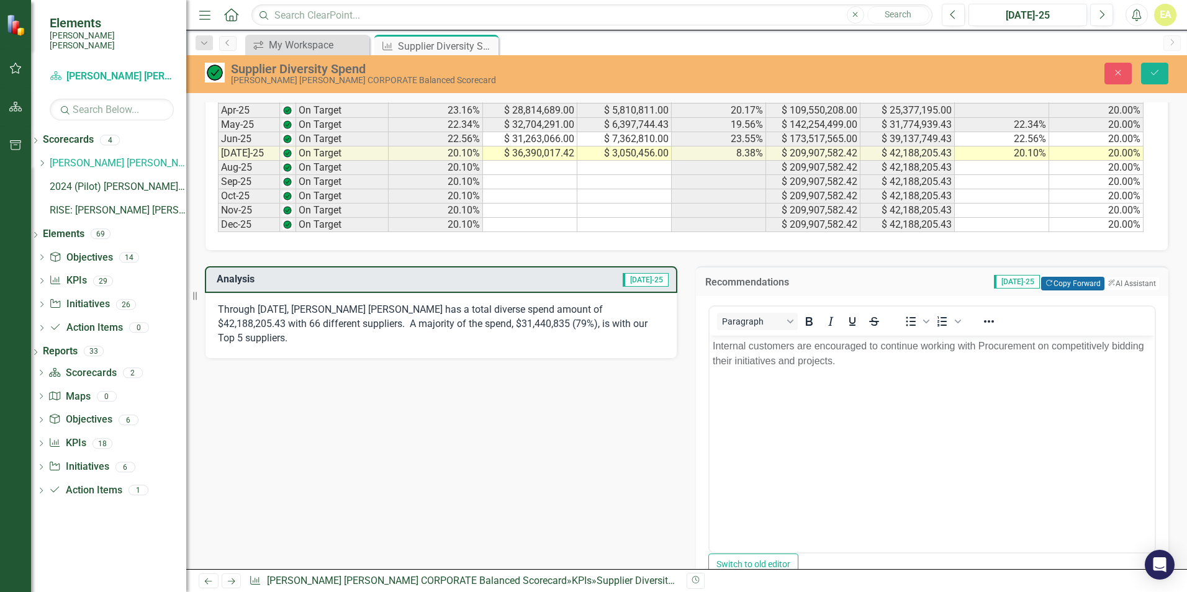
scroll to position [869, 0]
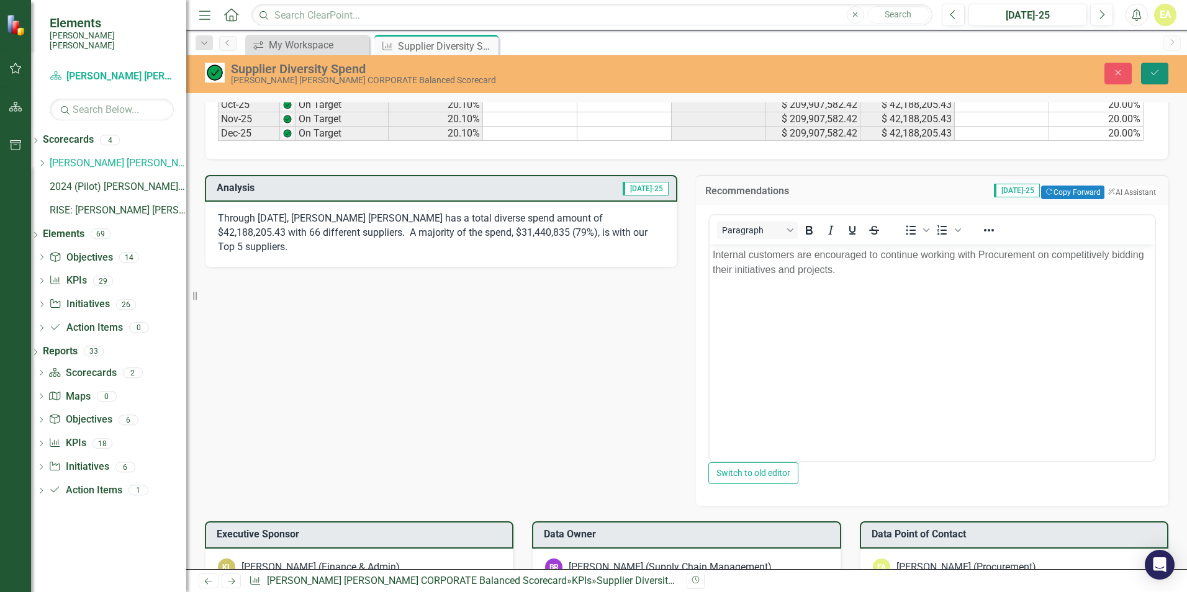
click at [1149, 73] on button "Save" at bounding box center [1154, 74] width 27 height 22
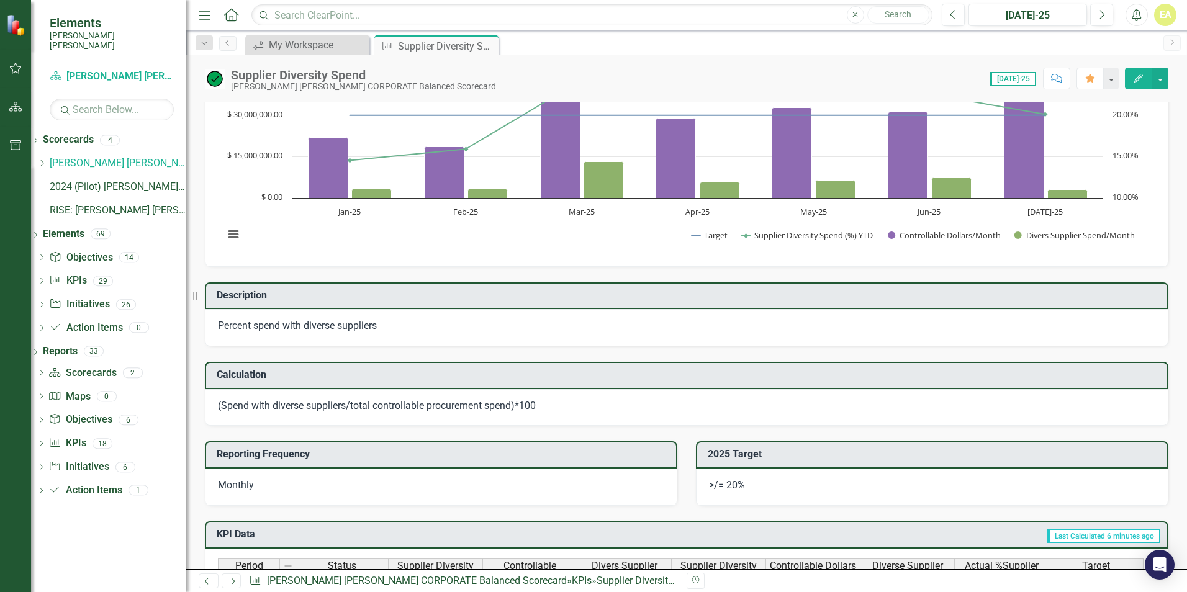
scroll to position [0, 0]
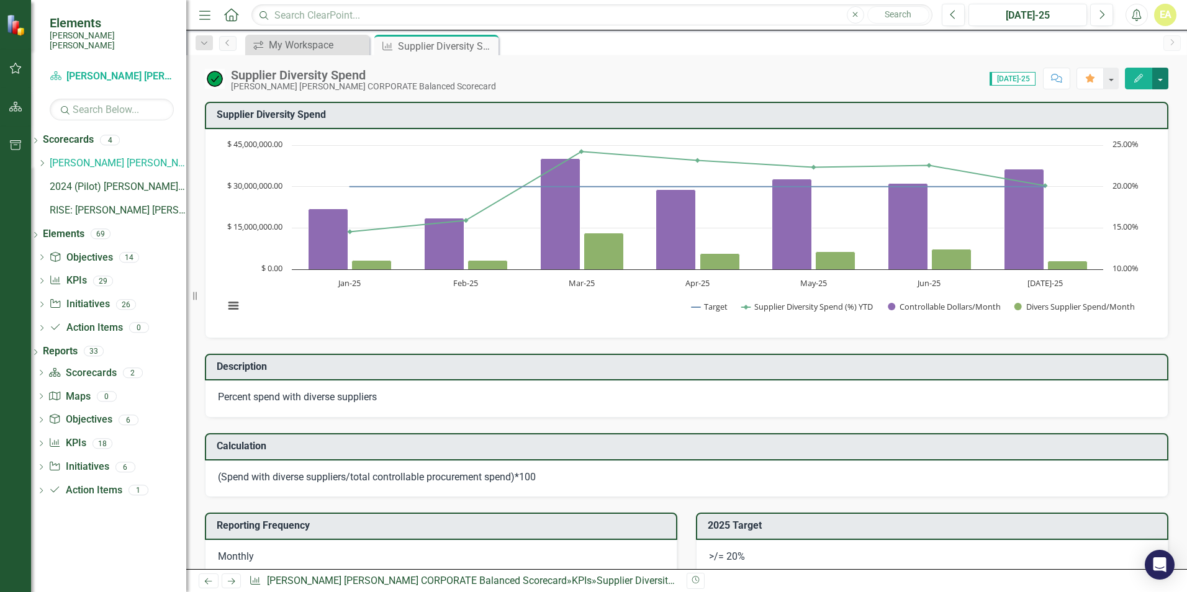
click at [1162, 74] on button "button" at bounding box center [1160, 79] width 16 height 22
click at [790, 73] on div "Score: 0.00 [DATE]-25 Completed Comment Favorite Edit" at bounding box center [835, 78] width 666 height 21
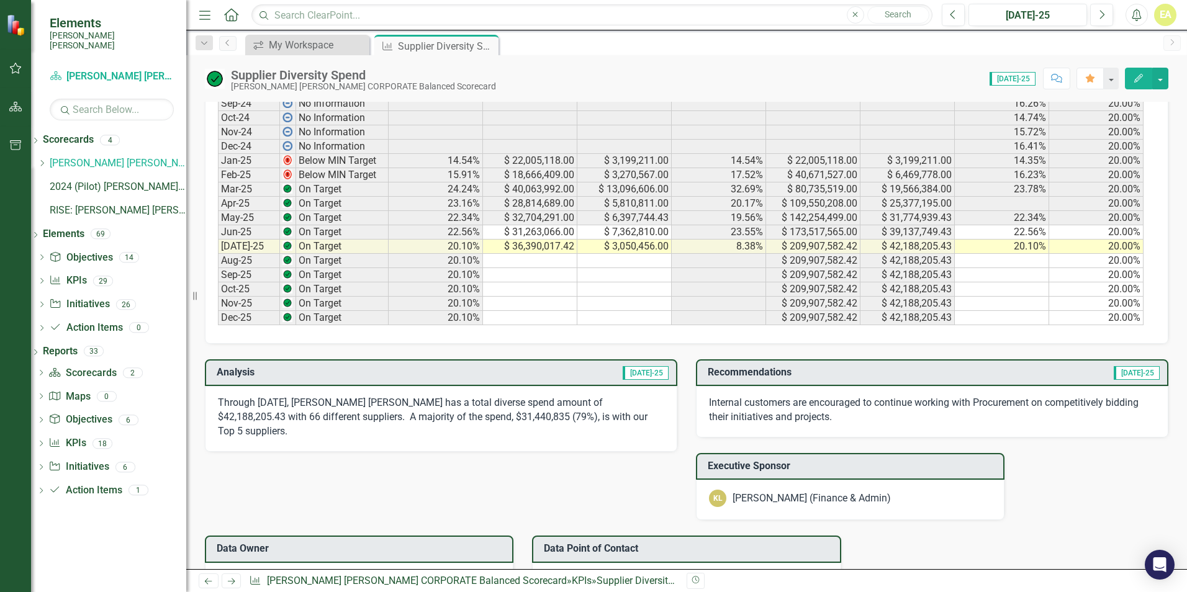
scroll to position [683, 0]
click at [307, 40] on div "My Workspace" at bounding box center [310, 45] width 82 height 16
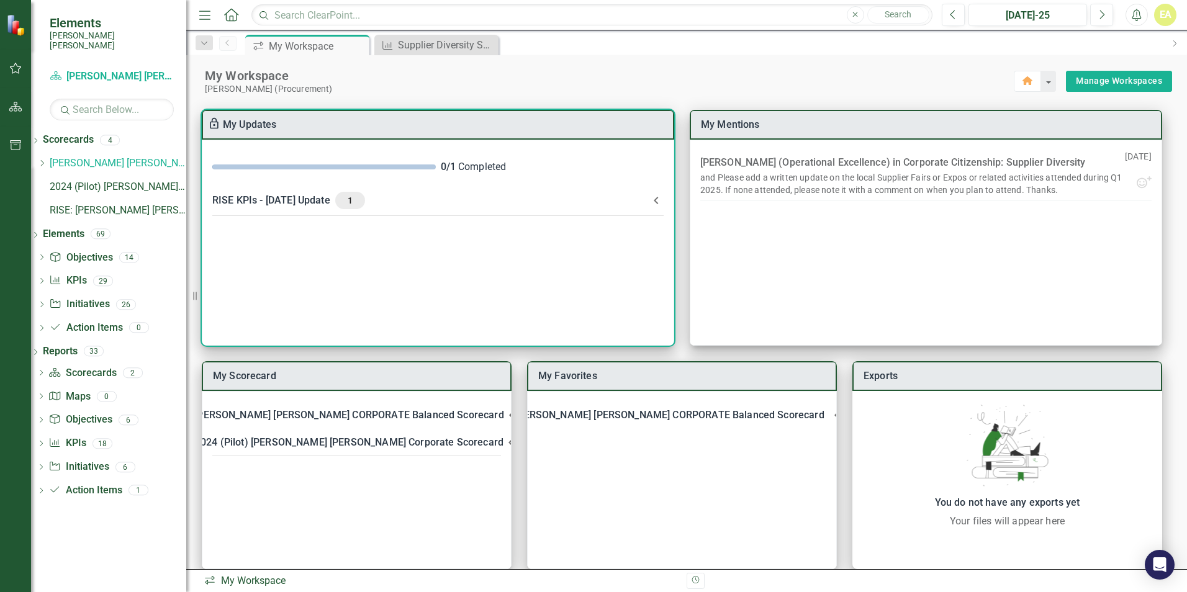
click at [242, 200] on div "RISE KPIs - [DATE] Update 1" at bounding box center [430, 200] width 437 height 17
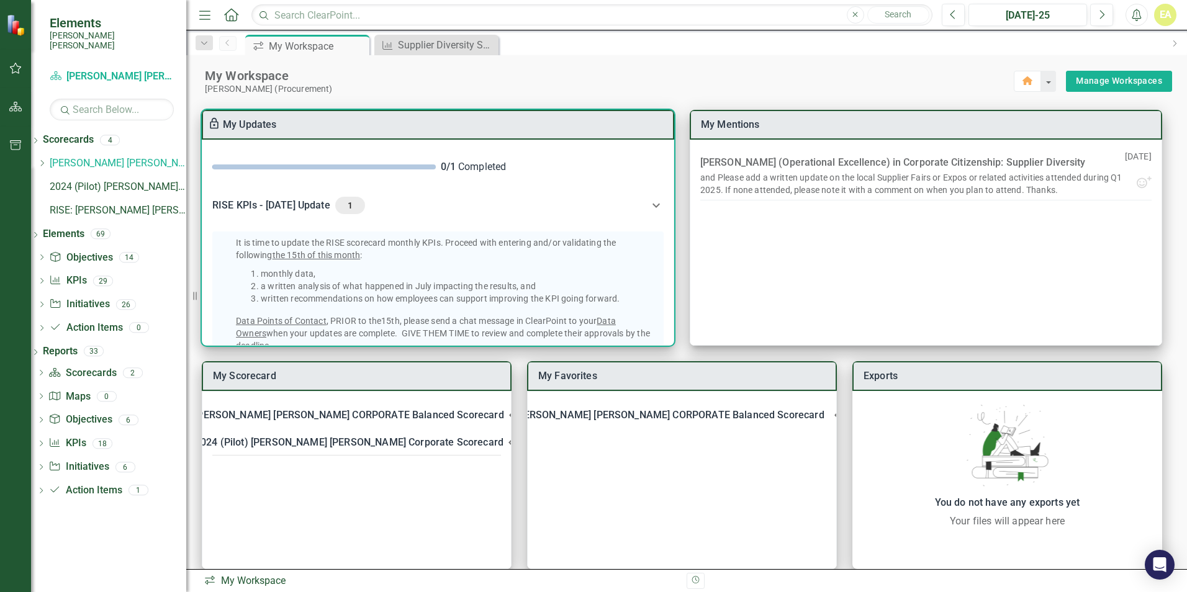
scroll to position [187, 0]
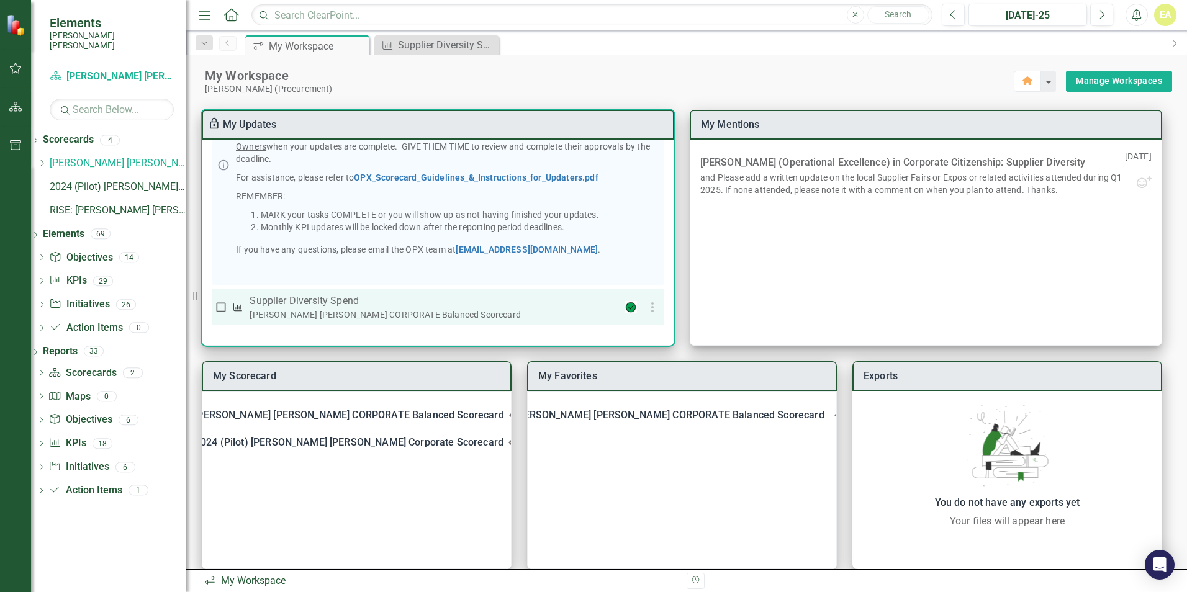
click at [222, 304] on input "checkbox" at bounding box center [221, 307] width 12 height 12
checkbox input "true"
